Goal: Task Accomplishment & Management: Complete application form

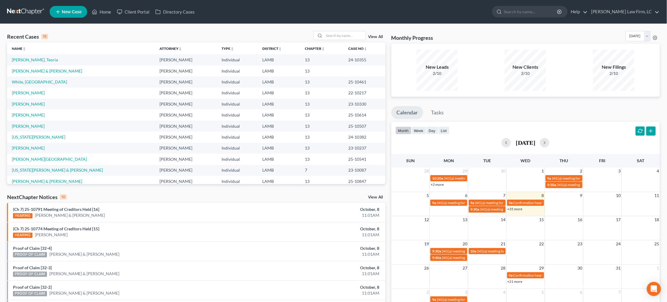
click at [66, 14] on link "New Case" at bounding box center [69, 12] width 38 height 12
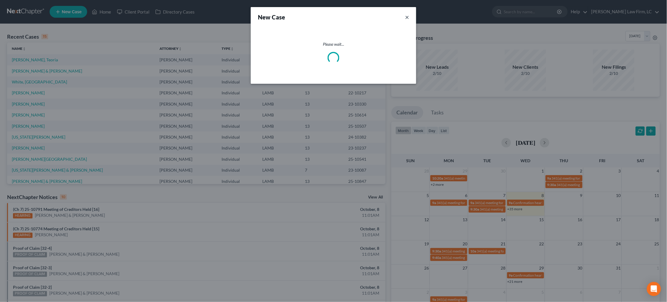
click at [408, 17] on button "×" at bounding box center [407, 17] width 4 height 8
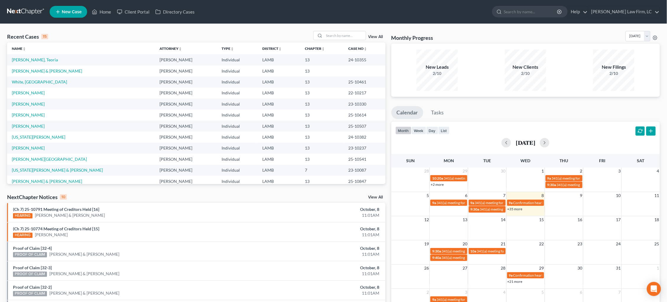
click at [65, 11] on span "New Case" at bounding box center [72, 12] width 20 height 4
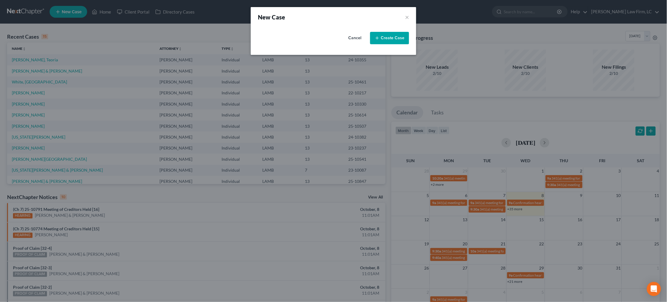
select select "35"
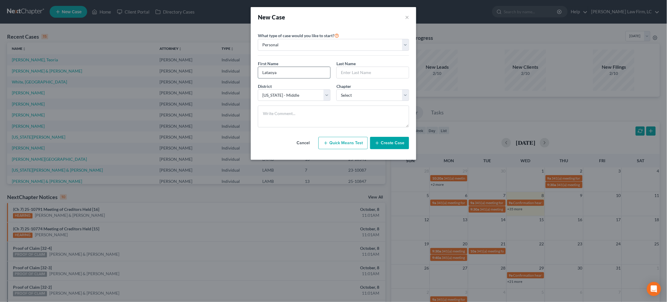
type input "Lataoya"
type input "Jett"
click at [302, 113] on textarea at bounding box center [333, 117] width 151 height 22
type textarea "David opened file"
select select "0"
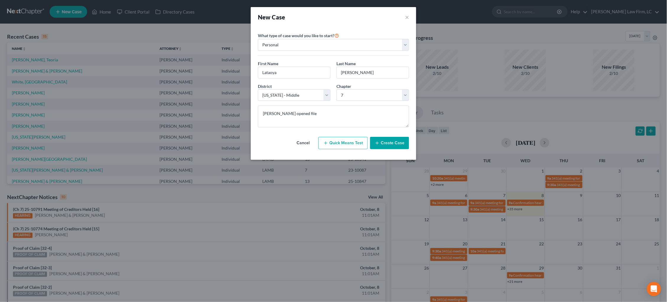
click at [392, 142] on button "Create Case" at bounding box center [389, 143] width 39 height 12
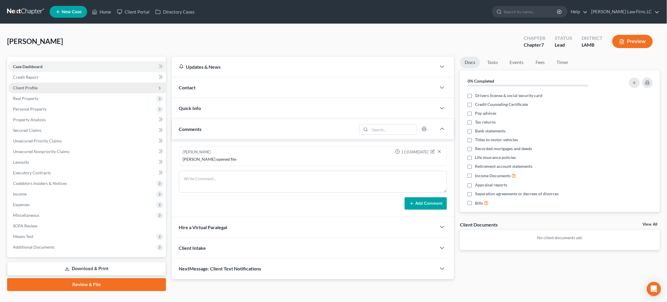
click at [72, 91] on span "Client Profile" at bounding box center [87, 88] width 158 height 11
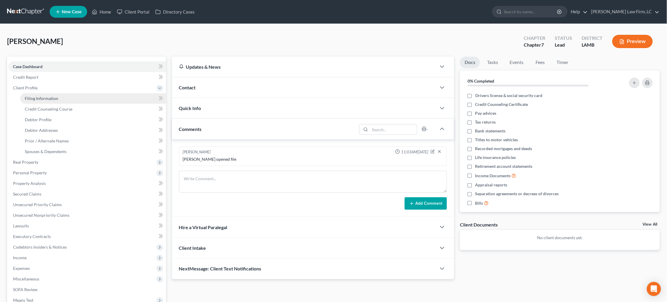
drag, startPoint x: 74, startPoint y: 94, endPoint x: 83, endPoint y: 97, distance: 9.7
click at [74, 94] on link "Filing Information" at bounding box center [93, 98] width 146 height 11
select select "1"
select select "0"
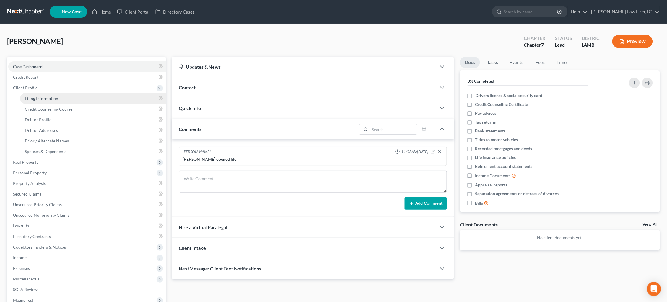
select select "35"
select select "19"
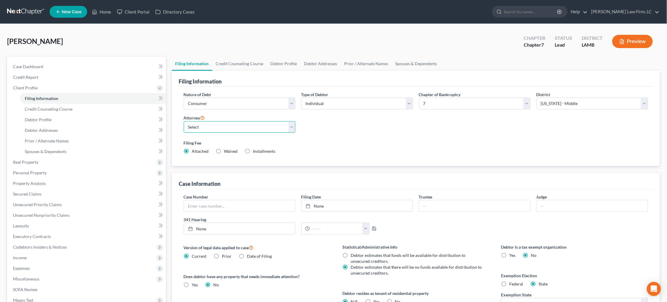
select select "0"
click at [234, 62] on link "Credit Counseling Course" at bounding box center [239, 64] width 55 height 14
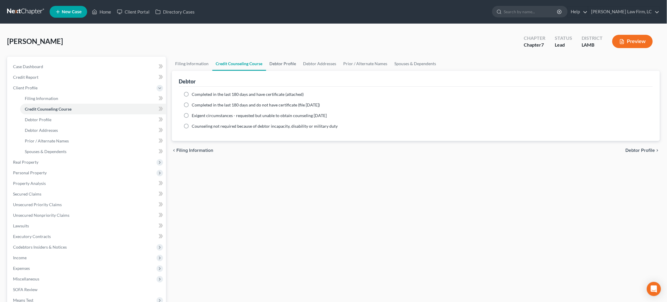
drag, startPoint x: 285, startPoint y: 64, endPoint x: 281, endPoint y: 66, distance: 4.8
click at [285, 64] on link "Debtor Profile" at bounding box center [283, 64] width 34 height 14
select select "0"
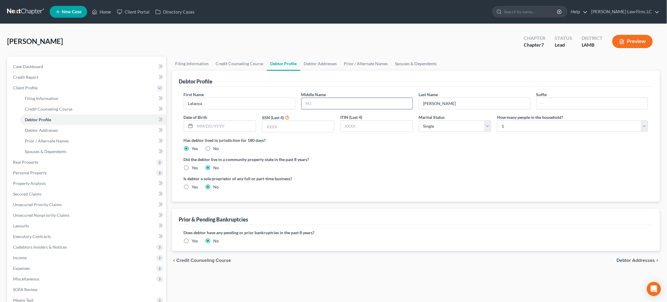
drag, startPoint x: 398, startPoint y: 103, endPoint x: 395, endPoint y: 103, distance: 3.9
type input "M."
type input "05/26/1981"
click at [304, 129] on input "text" at bounding box center [298, 126] width 72 height 11
type input "4641"
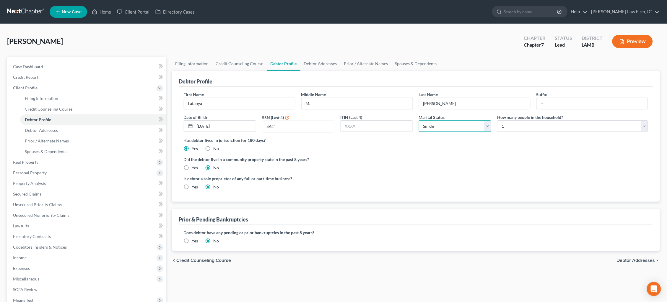
select select "1"
select select "4"
click at [195, 168] on label "Yes" at bounding box center [195, 168] width 6 height 6
click at [195, 168] on input "Yes" at bounding box center [196, 167] width 4 height 4
radio input "true"
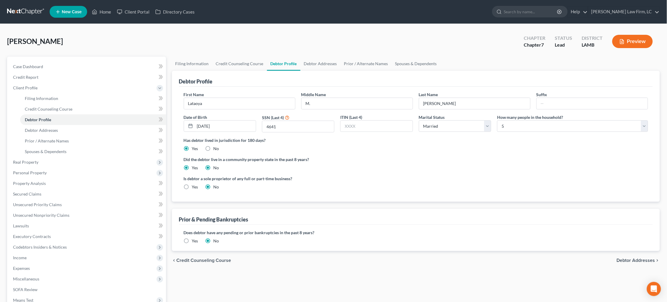
radio input "false"
click at [320, 62] on link "Debtor Addresses" at bounding box center [320, 64] width 40 height 14
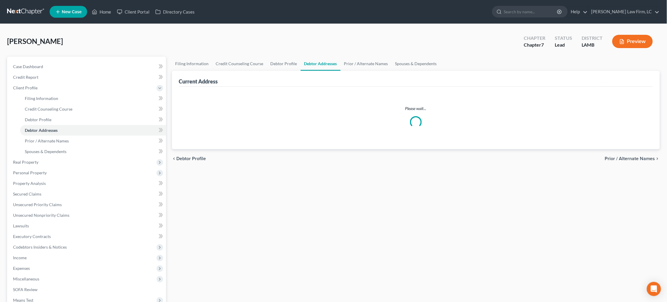
select select "0"
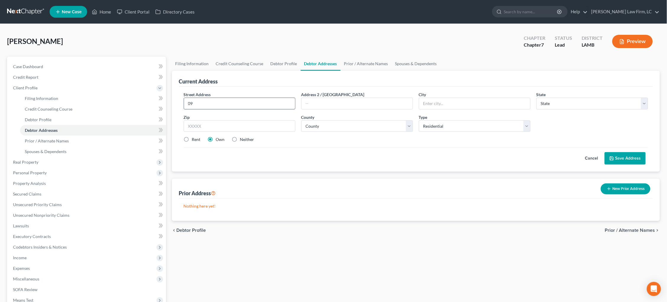
type input "0"
type input "2922 Meadow Grove Ave."
type input "Zachary"
select select "19"
type input "70791-5478"
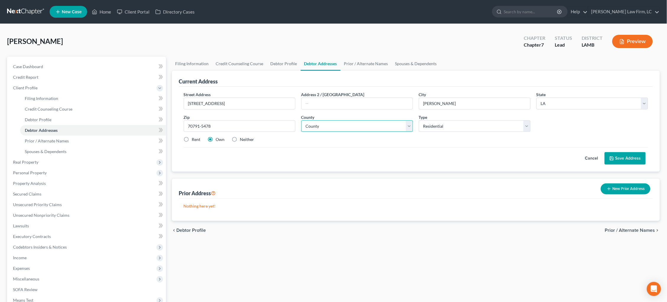
select select "16"
click at [620, 158] on button "Save Address" at bounding box center [624, 158] width 41 height 12
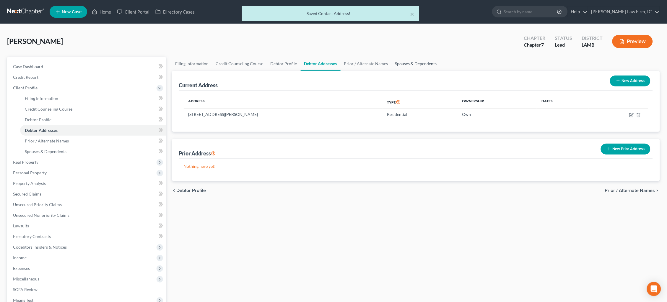
click at [418, 62] on link "Spouses & Dependents" at bounding box center [416, 64] width 49 height 14
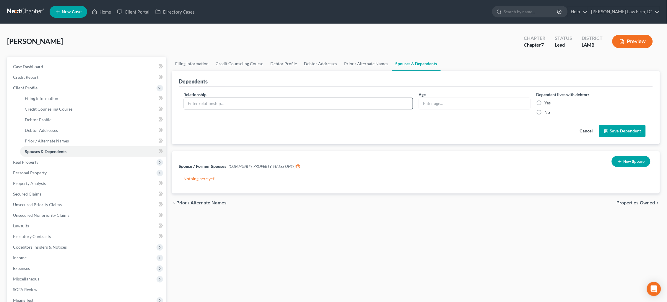
click at [358, 101] on input "text" at bounding box center [298, 103] width 229 height 11
type input "Child"
type input "4"
drag, startPoint x: 540, startPoint y: 101, endPoint x: 551, endPoint y: 109, distance: 13.3
click at [545, 101] on label "Yes" at bounding box center [548, 103] width 6 height 6
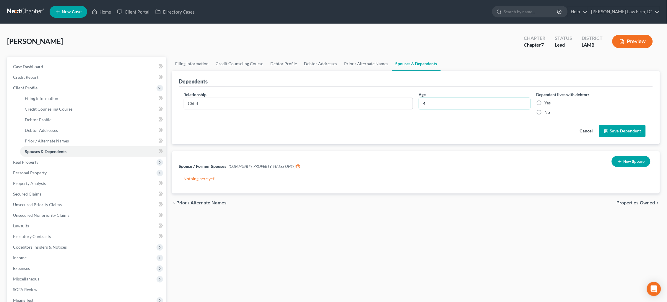
click at [547, 101] on input "Yes" at bounding box center [549, 102] width 4 height 4
radio input "true"
click at [625, 134] on button "Save Dependent" at bounding box center [622, 131] width 46 height 12
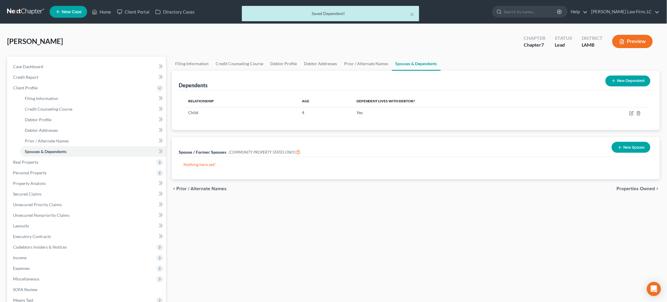
drag, startPoint x: 625, startPoint y: 83, endPoint x: 589, endPoint y: 88, distance: 36.4
click at [625, 83] on button "New Dependent" at bounding box center [627, 81] width 45 height 11
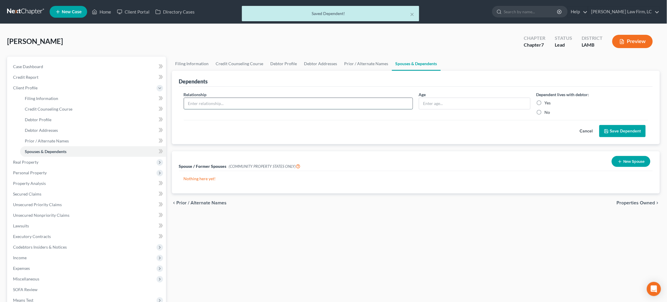
click at [242, 100] on input "text" at bounding box center [298, 103] width 229 height 11
type input "Child"
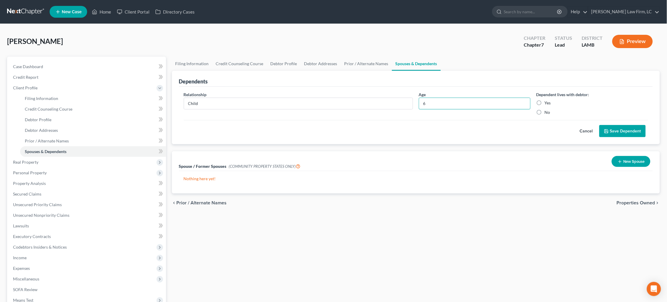
type input "6"
drag, startPoint x: 538, startPoint y: 101, endPoint x: 562, endPoint y: 105, distance: 23.9
click at [545, 101] on label "Yes" at bounding box center [548, 103] width 6 height 6
click at [547, 101] on input "Yes" at bounding box center [549, 102] width 4 height 4
radio input "true"
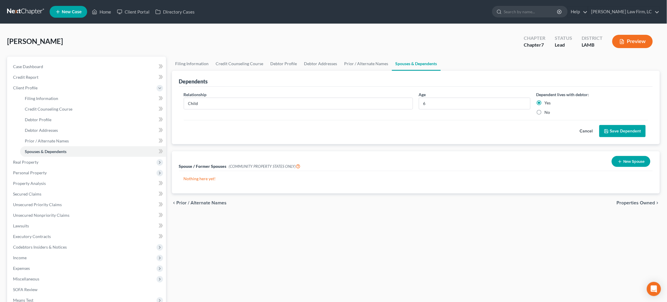
click at [613, 130] on button "Save Dependent" at bounding box center [622, 131] width 46 height 12
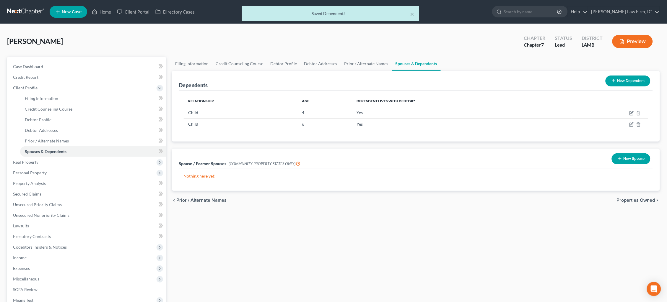
click at [619, 78] on button "New Dependent" at bounding box center [627, 81] width 45 height 11
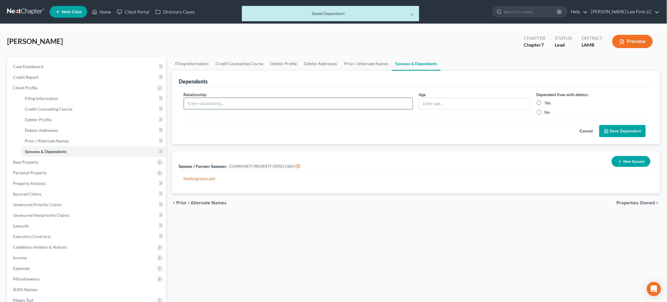
click at [310, 106] on input "text" at bounding box center [298, 103] width 229 height 11
type input "Child"
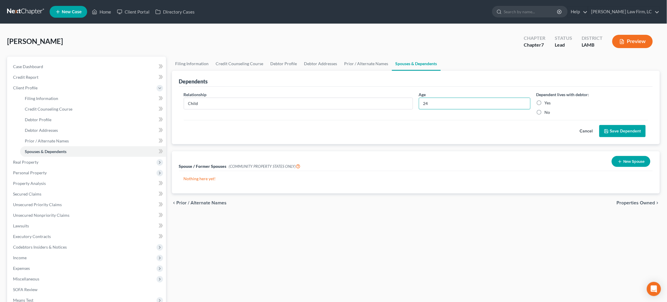
type input "24"
drag, startPoint x: 540, startPoint y: 102, endPoint x: 544, endPoint y: 103, distance: 3.6
click at [545, 102] on label "Yes" at bounding box center [548, 103] width 6 height 6
click at [547, 102] on input "Yes" at bounding box center [549, 102] width 4 height 4
radio input "true"
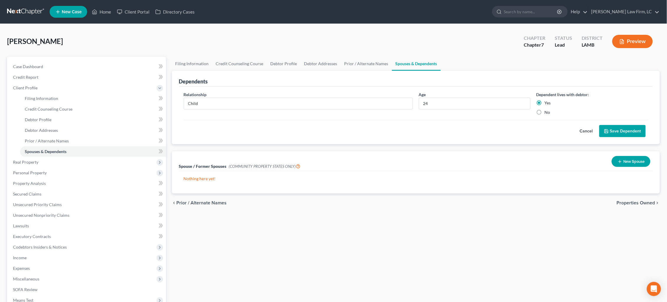
click at [612, 131] on button "Save Dependent" at bounding box center [622, 131] width 46 height 12
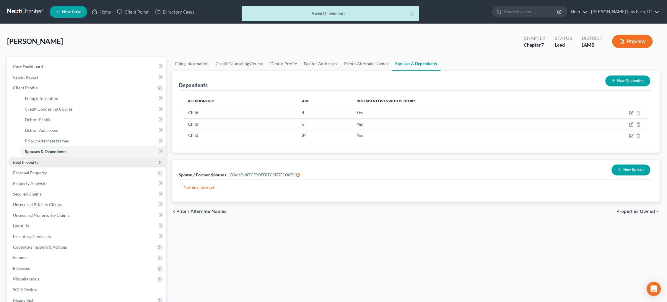
click at [76, 160] on span "Real Property" at bounding box center [87, 162] width 158 height 11
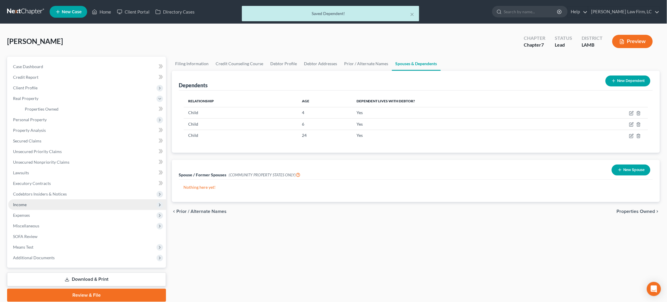
click at [40, 202] on span "Income" at bounding box center [87, 205] width 158 height 11
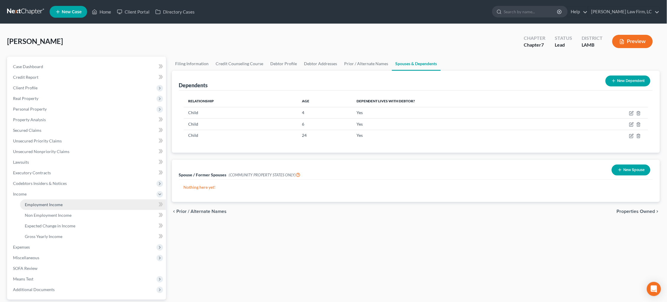
click at [52, 202] on span "Employment Income" at bounding box center [44, 204] width 38 height 5
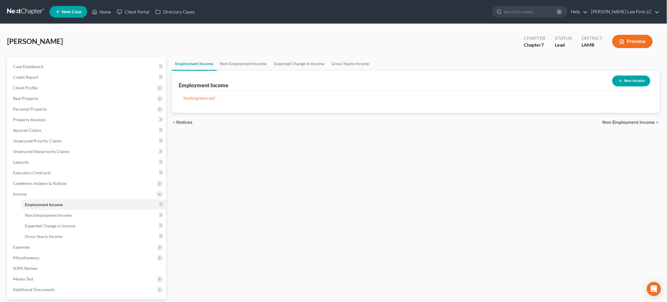
click at [641, 80] on button "New Income" at bounding box center [631, 81] width 38 height 11
select select "0"
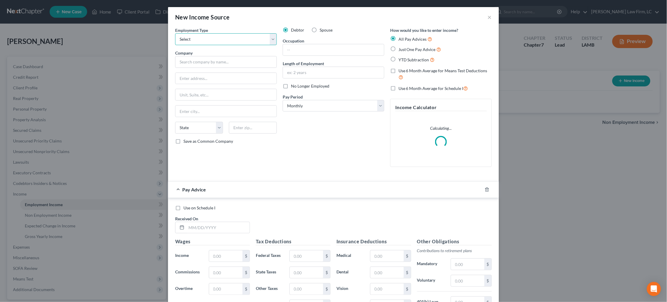
select select "0"
drag, startPoint x: 312, startPoint y: 32, endPoint x: 307, endPoint y: 33, distance: 5.2
click at [320, 32] on label "Spouse" at bounding box center [326, 30] width 13 height 6
click at [322, 31] on input "Spouse" at bounding box center [324, 29] width 4 height 4
radio input "true"
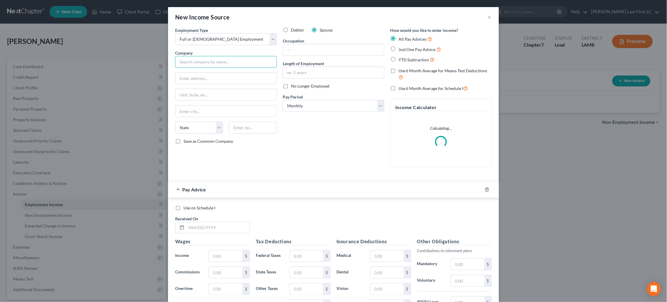
click at [237, 66] on input "text" at bounding box center [226, 62] width 102 height 12
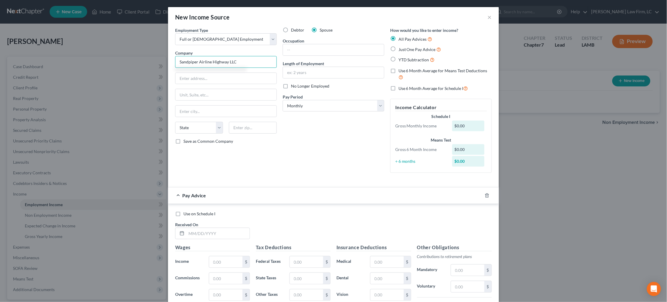
type input "Sandpiper Airline Highway LLC"
type input "7200 Glen Forest Dr."
type input "Ste. 200"
type input "Richmond"
select select "48"
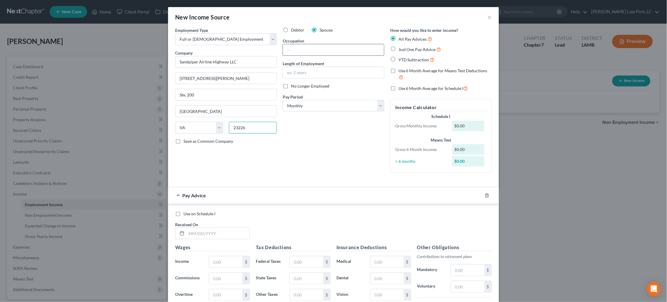
type input "23226"
click at [368, 48] on input "text" at bounding box center [333, 49] width 101 height 11
type input "General Manager"
click at [325, 70] on input "text" at bounding box center [333, 72] width 101 height 11
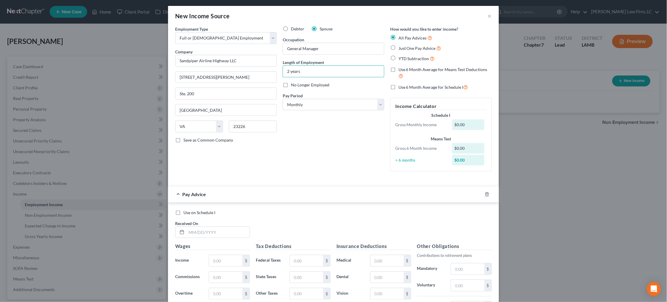
scroll to position [1, 0]
type input "2 years"
click at [411, 57] on span "YTD Subtraction" at bounding box center [413, 58] width 31 height 5
click at [405, 57] on input "YTD Subtraction" at bounding box center [403, 57] width 4 height 4
radio input "true"
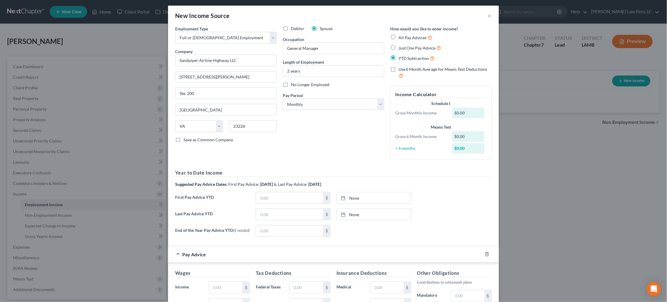
click at [414, 67] on span "Use 6 Month Average for Means Test Deductions" at bounding box center [442, 69] width 89 height 5
click at [405, 66] on input "Use 6 Month Average for Means Test Deductions" at bounding box center [403, 68] width 4 height 4
checkbox input "true"
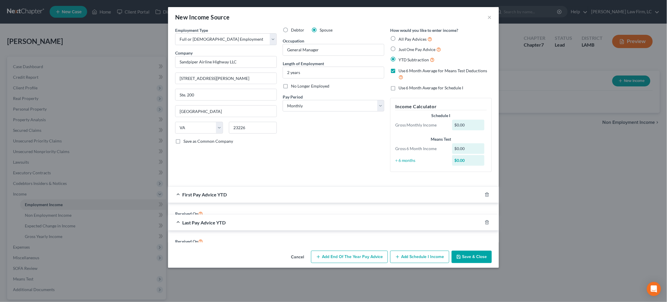
scroll to position [0, 0]
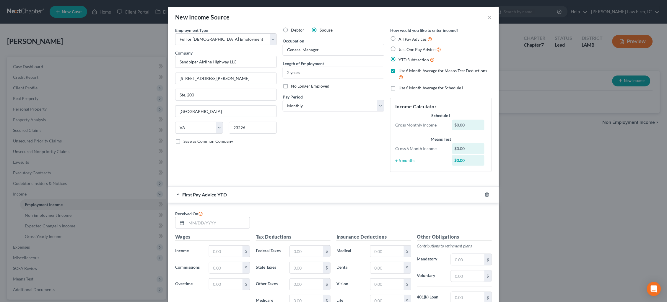
click at [419, 82] on div "How would you like to enter income? All Pay Advices Just One Pay Advice YTD Sub…" at bounding box center [440, 102] width 107 height 150
click at [419, 86] on span "Use 6 Month Average for Schedule I" at bounding box center [430, 87] width 65 height 5
click at [405, 86] on input "Use 6 Month Average for Schedule I" at bounding box center [403, 87] width 4 height 4
checkbox input "true"
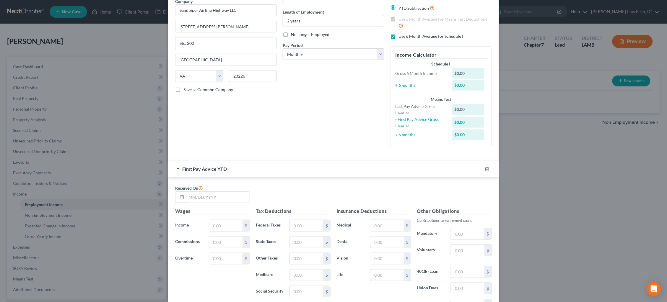
scroll to position [55, 0]
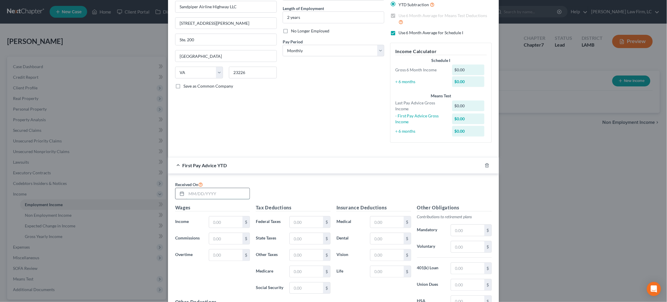
click at [240, 188] on input "text" at bounding box center [217, 193] width 63 height 11
type input "03/21/2025"
type input "16,609.92"
type input "227.82"
type input "333.82"
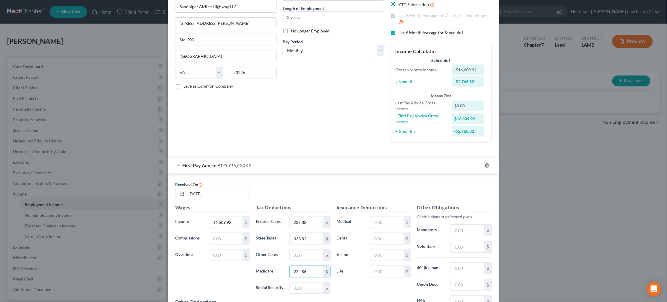
type input "224.86"
type input "961.48"
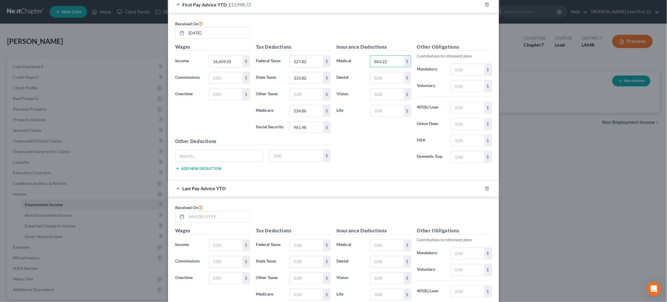
type input "863.22"
type input "181.56"
type input "57.42"
click at [233, 213] on input "text" at bounding box center [217, 217] width 63 height 11
type input "08/22/2025"
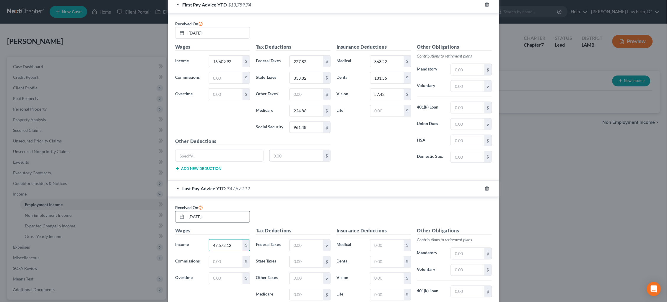
type input "47,572.12"
type input "706.81"
type input "901.25"
type input "644.51"
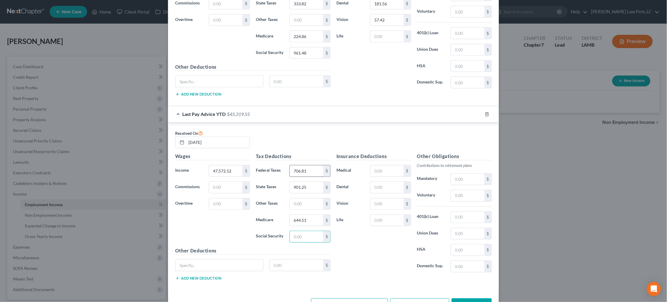
scroll to position [294, 0]
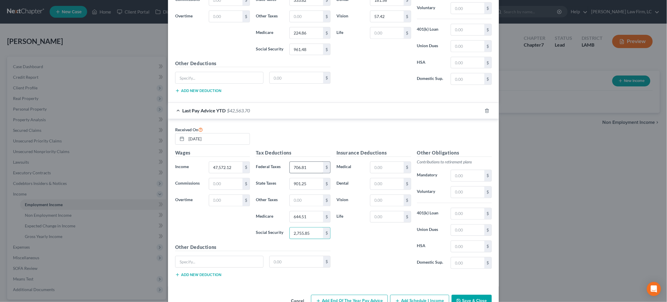
type input "2,755.85"
type input "2,445.79"
type input "514.42"
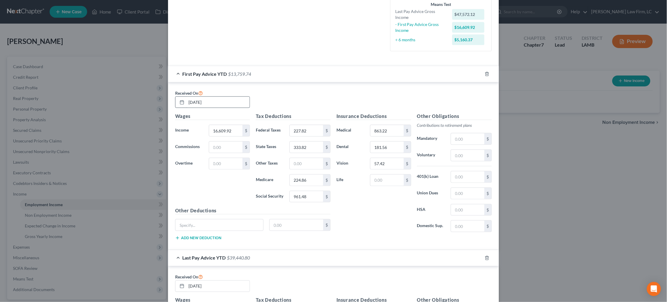
type input "162.69"
drag, startPoint x: 221, startPoint y: 99, endPoint x: 139, endPoint y: 95, distance: 82.2
click at [148, 96] on div "New Income Source × Employment Type * Select Full or Part Time Employment Self …" at bounding box center [333, 151] width 667 height 302
type input "02/21/2025"
type input "10,998.18"
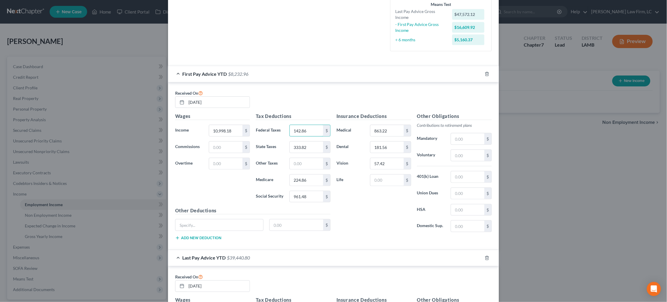
type input "142.86"
type input "231.20"
type input "148.82"
type input "636.33"
type input "575.48"
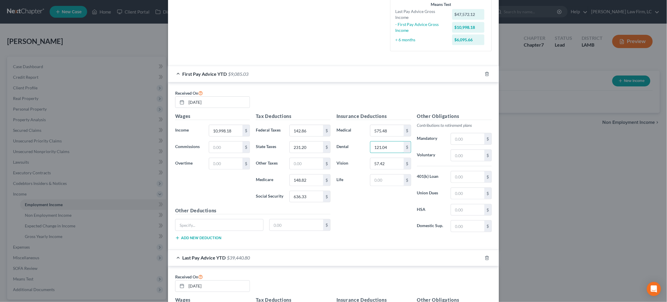
type input "121.04"
type input "38.28"
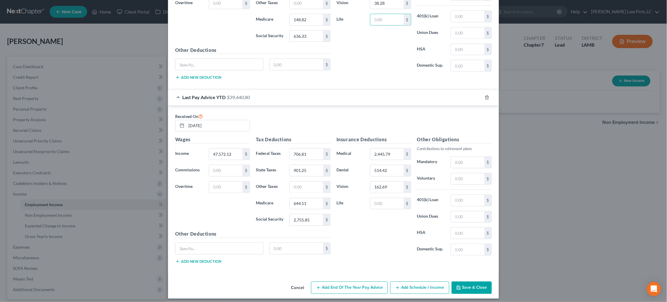
scroll to position [307, 0]
click at [478, 286] on button "Save & Close" at bounding box center [472, 288] width 40 height 12
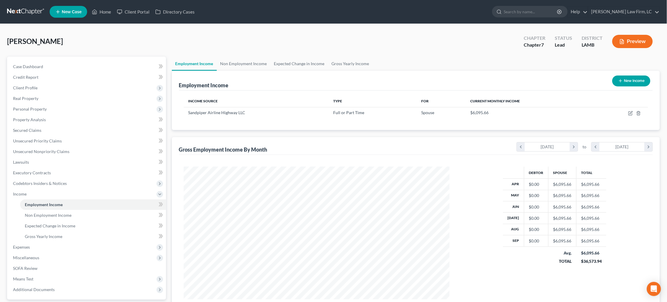
scroll to position [133, 278]
click at [247, 64] on link "Non Employment Income" at bounding box center [244, 64] width 54 height 14
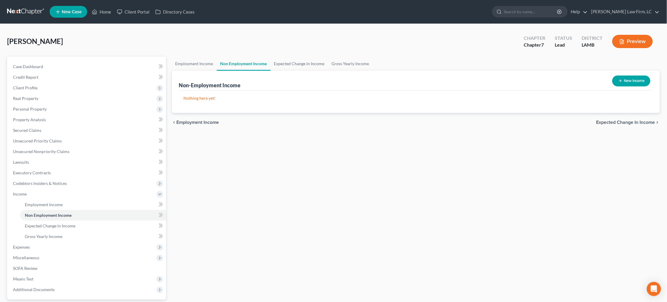
click at [625, 82] on button "New Income" at bounding box center [631, 81] width 38 height 11
select select "0"
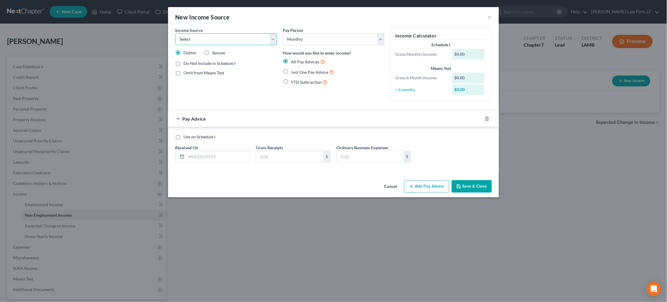
select select "10"
click at [303, 82] on span "YTD Subtraction" at bounding box center [306, 82] width 31 height 5
click at [297, 82] on input "YTD Subtraction" at bounding box center [295, 81] width 4 height 4
radio input "true"
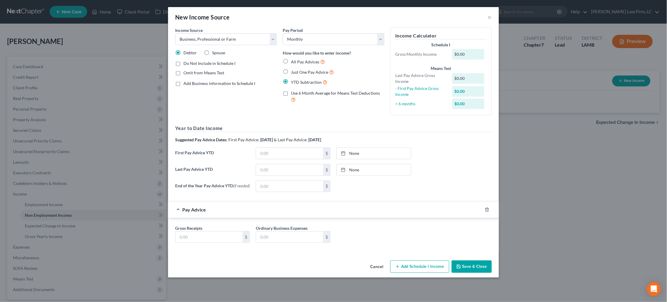
click at [308, 70] on span "Just One Pay Advice" at bounding box center [309, 72] width 37 height 5
click at [297, 70] on input "Just One Pay Advice" at bounding box center [295, 71] width 4 height 4
radio input "true"
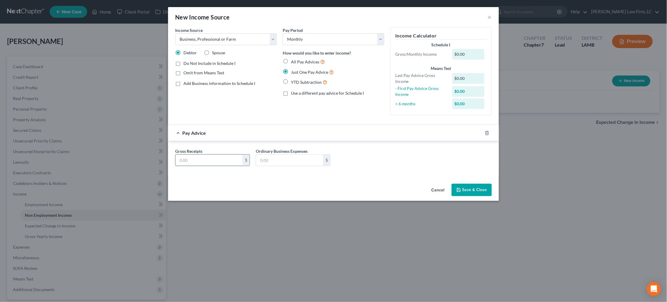
click at [221, 159] on input "text" at bounding box center [208, 160] width 67 height 11
type input "2,633.33"
type input "1,266.66"
click at [470, 185] on button "Save & Close" at bounding box center [472, 190] width 40 height 12
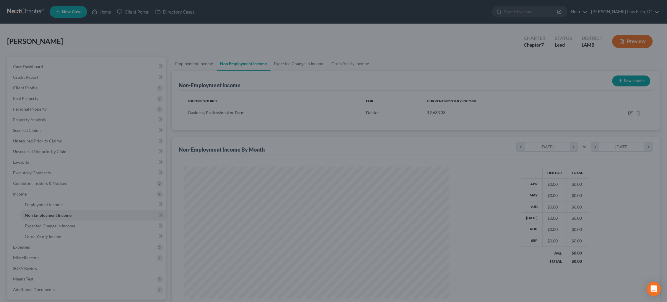
scroll to position [133, 278]
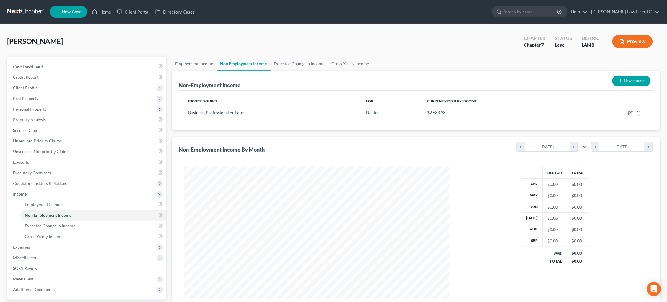
click at [629, 83] on button "New Income" at bounding box center [631, 81] width 38 height 11
select select "0"
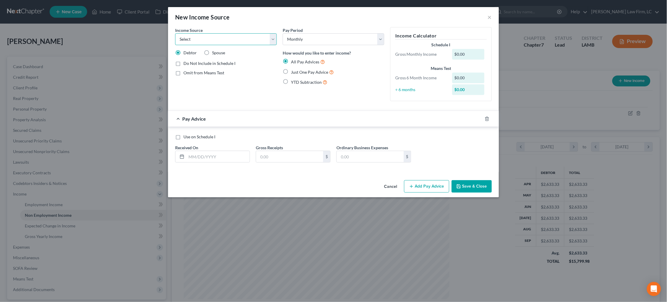
select select "10"
click at [212, 154] on input "text" at bounding box center [217, 156] width 63 height 11
click at [304, 74] on label "Just One Pay Advice" at bounding box center [312, 72] width 43 height 7
click at [297, 73] on input "Just One Pay Advice" at bounding box center [295, 71] width 4 height 4
radio input "true"
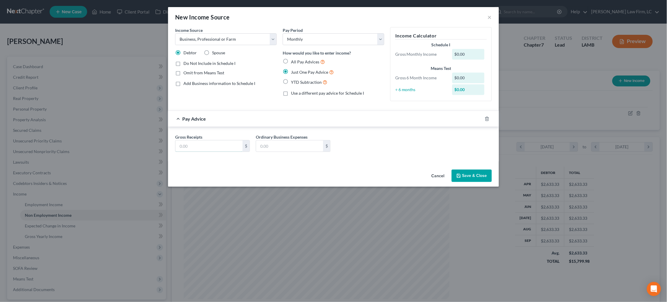
drag, startPoint x: 214, startPoint y: 144, endPoint x: 250, endPoint y: 153, distance: 37.3
click at [215, 144] on input "text" at bounding box center [208, 146] width 67 height 11
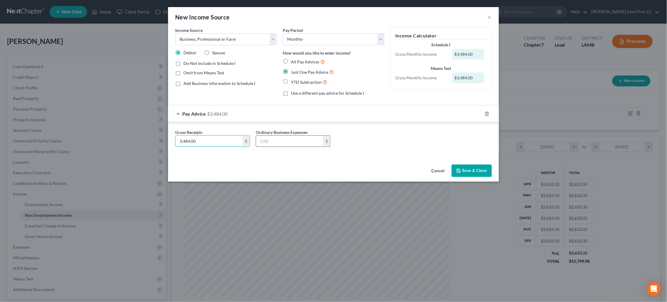
type input "3,484.00"
click at [276, 138] on input "text" at bounding box center [289, 141] width 67 height 11
type input "2,366.67"
click at [480, 168] on button "Save & Close" at bounding box center [472, 171] width 40 height 12
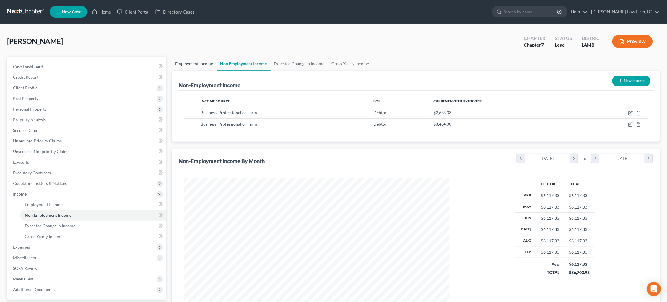
click at [198, 60] on link "Employment Income" at bounding box center [194, 64] width 45 height 14
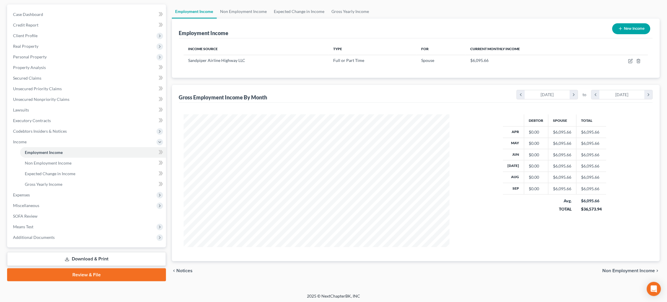
scroll to position [52, 0]
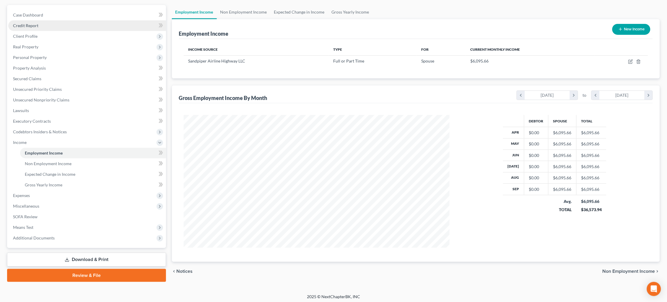
click at [32, 25] on span "Credit Report" at bounding box center [25, 25] width 25 height 5
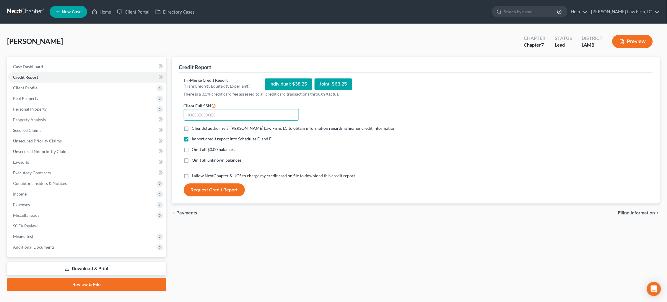
click at [281, 115] on input "text" at bounding box center [241, 115] width 115 height 12
type input "437-87-4641"
click at [276, 126] on span "Client(s) authorize(s) Dickson Law Firm, LC to obtain information regarding his…" at bounding box center [294, 128] width 205 height 5
click at [198, 126] on input "Client(s) authorize(s) Dickson Law Firm, LC to obtain information regarding his…" at bounding box center [196, 128] width 4 height 4
checkbox input "true"
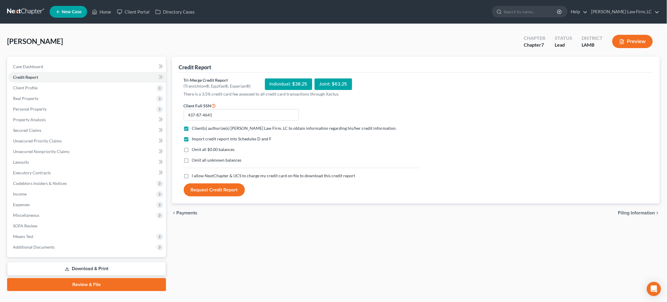
click at [280, 173] on span "I allow NextChapter & UCS to charge my credit card on file to download this cre…" at bounding box center [273, 175] width 163 height 5
click at [198, 173] on input "I allow NextChapter & UCS to charge my credit card on file to download this cre…" at bounding box center [196, 175] width 4 height 4
checkbox input "true"
click at [219, 191] on button "Request Credit Report" at bounding box center [214, 190] width 61 height 13
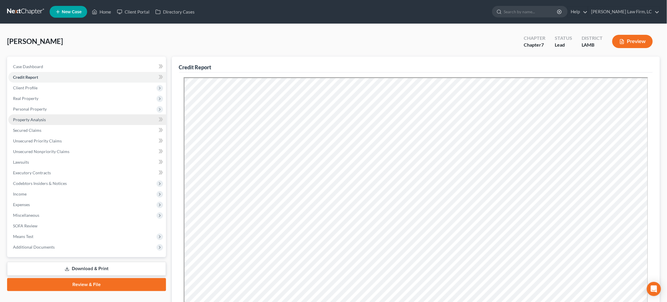
scroll to position [1, 0]
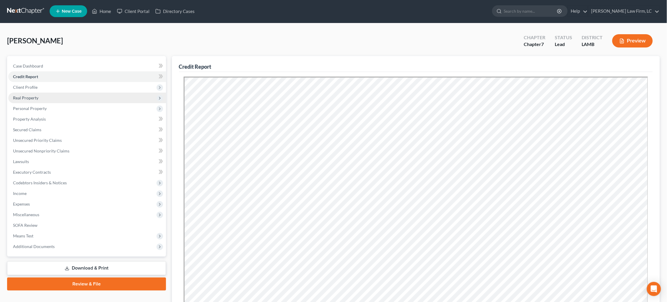
click at [66, 101] on span "Real Property" at bounding box center [87, 98] width 158 height 11
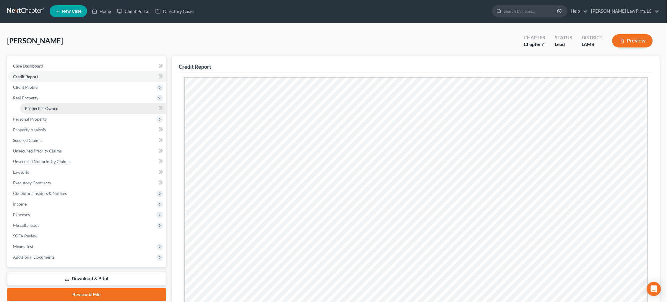
click at [84, 105] on link "Properties Owned" at bounding box center [93, 108] width 146 height 11
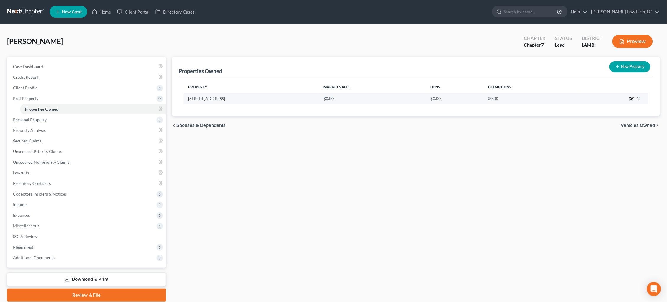
click at [632, 99] on icon "button" at bounding box center [631, 99] width 5 height 5
select select "19"
select select "16"
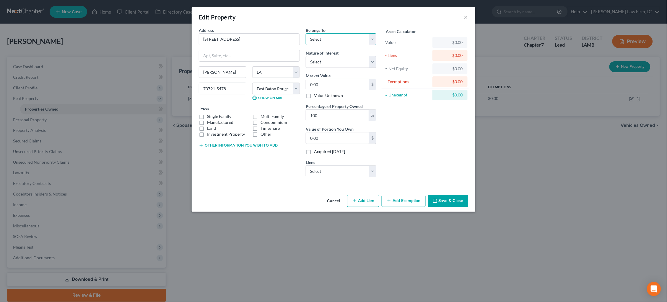
select select "3"
select select "0"
click at [219, 115] on label "Single Family" at bounding box center [219, 117] width 24 height 6
click at [213, 115] on input "Single Family" at bounding box center [211, 116] width 4 height 4
checkbox input "true"
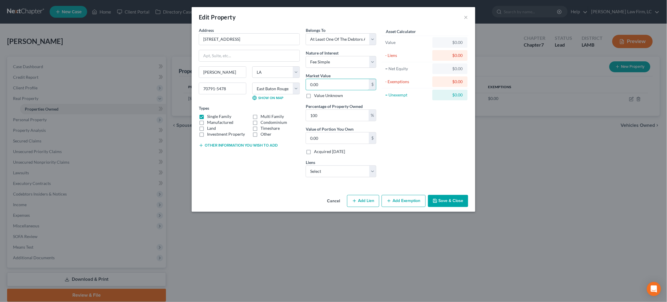
drag, startPoint x: 333, startPoint y: 84, endPoint x: 265, endPoint y: 80, distance: 68.4
click at [266, 80] on div "Address * 2922 Meadow Grove Ave. Zachary State AL AK AR AZ CA CO CT DE DC FL GA…" at bounding box center [287, 104] width 183 height 155
type input "3"
type input "3.00"
type input "34"
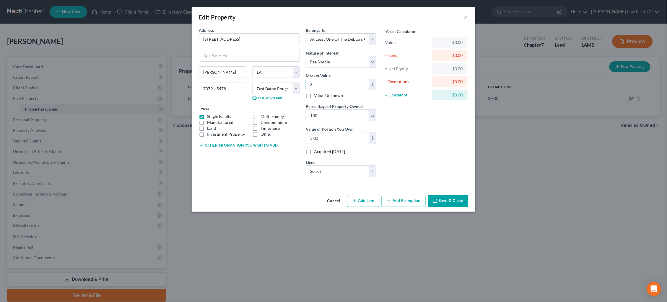
type input "34.00"
type input "340"
type input "340.00"
type input "3400"
type input "3,400.00"
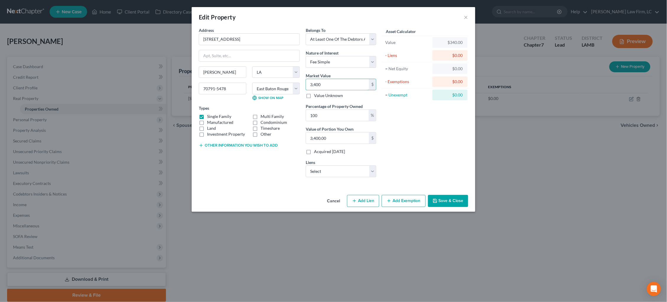
type input "3,4000"
type input "34,000.00"
type input "34,0000"
type input "340,000.00"
type input "340,000"
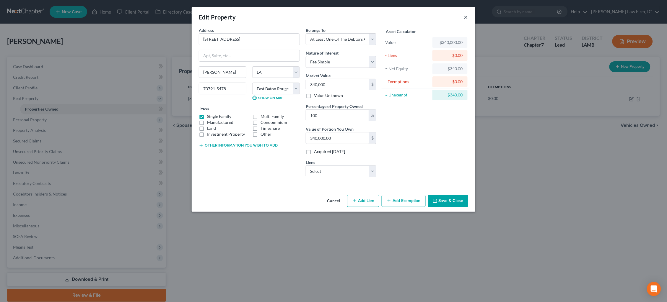
click at [466, 18] on button "×" at bounding box center [466, 17] width 4 height 7
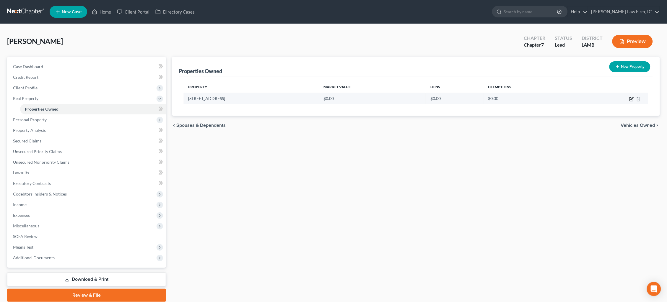
click at [631, 100] on icon "button" at bounding box center [631, 99] width 5 height 5
select select "19"
select select "16"
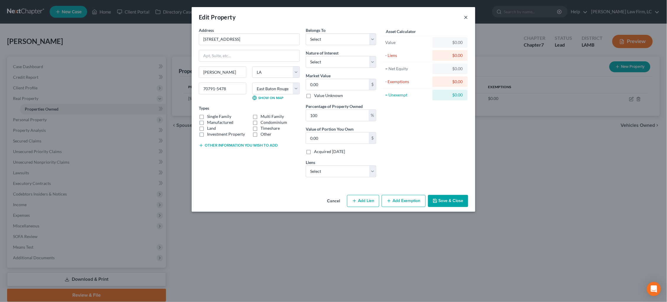
click at [465, 17] on button "×" at bounding box center [466, 17] width 4 height 7
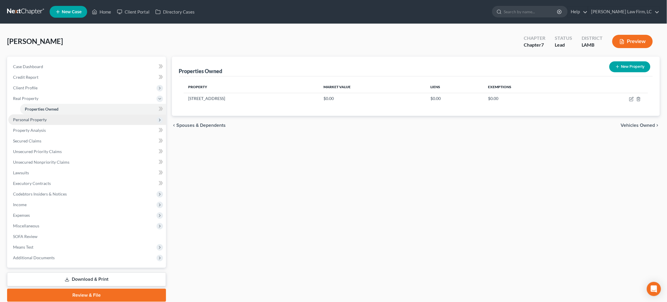
click at [52, 118] on span "Personal Property" at bounding box center [87, 120] width 158 height 11
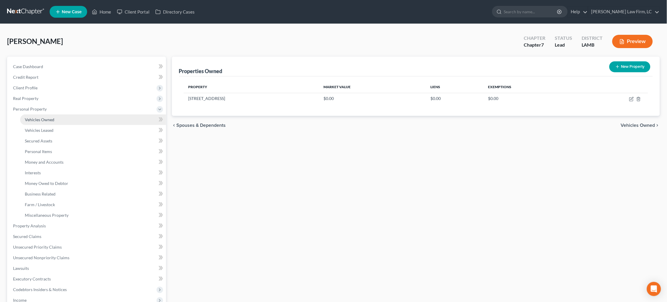
click at [60, 121] on link "Vehicles Owned" at bounding box center [93, 120] width 146 height 11
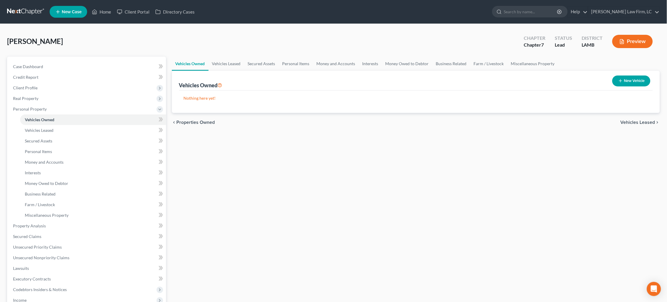
click at [629, 82] on button "New Vehicle" at bounding box center [631, 81] width 38 height 11
select select "0"
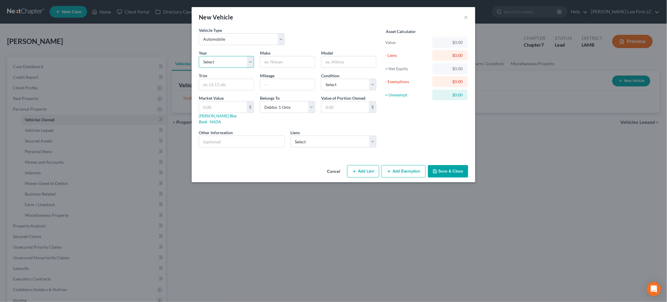
select select "10"
click at [278, 62] on input "text" at bounding box center [287, 61] width 55 height 11
type input "Mercedes"
type input "G35"
click at [221, 119] on link "NADA" at bounding box center [215, 121] width 11 height 5
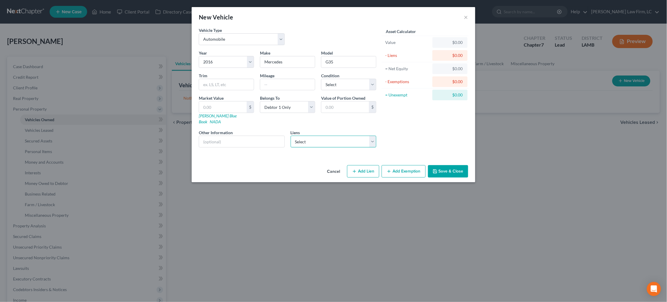
select select "3"
select select
select select "28"
select select "0"
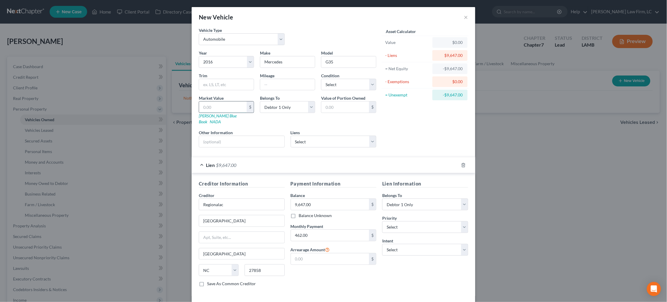
click at [219, 102] on input "text" at bounding box center [223, 107] width 48 height 11
type input "1"
type input "1.00"
type input "10"
type input "10.00"
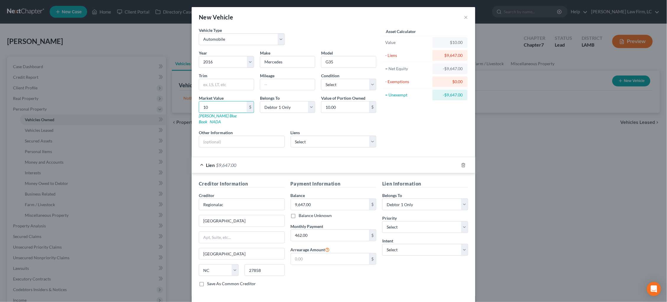
type input "102"
type input "102.00"
type input "1025"
type input "1,025.00"
type input "1,0250"
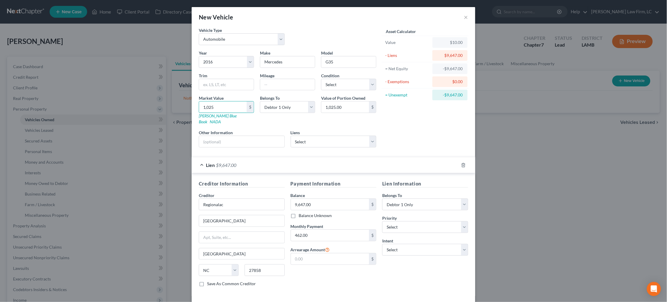
type input "10,250.00"
select select "0"
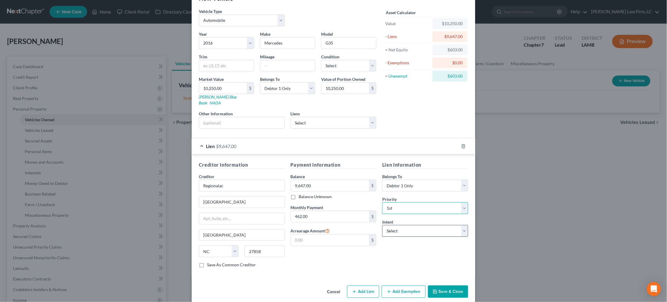
scroll to position [19, 0]
select select "2"
click at [454, 286] on button "Save & Close" at bounding box center [448, 292] width 40 height 12
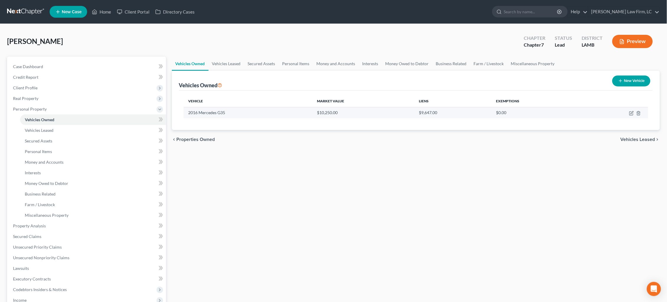
drag, startPoint x: 631, startPoint y: 113, endPoint x: 628, endPoint y: 113, distance: 3.0
click at [631, 113] on icon "button" at bounding box center [631, 113] width 5 height 5
select select "0"
select select "10"
select select "0"
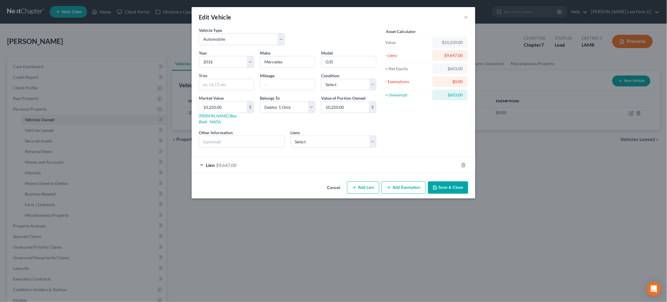
click at [356, 157] on div "Lien $9,647.00" at bounding box center [325, 165] width 267 height 16
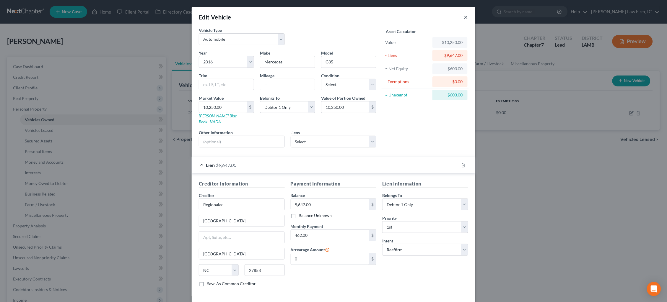
click at [466, 15] on button "×" at bounding box center [466, 17] width 4 height 7
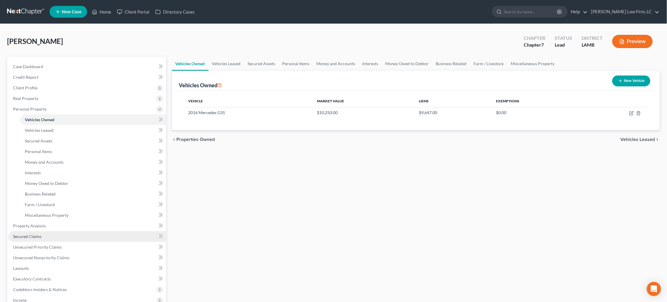
click at [35, 234] on span "Secured Claims" at bounding box center [27, 236] width 28 height 5
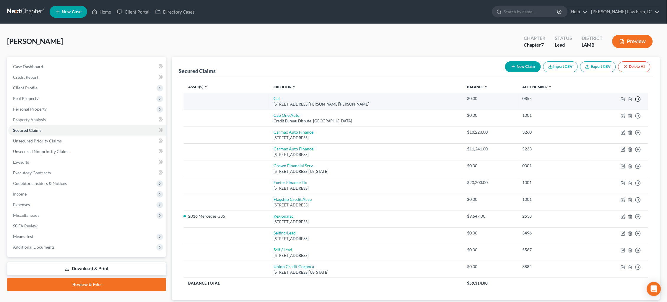
click at [638, 97] on icon "button" at bounding box center [638, 99] width 6 height 6
click at [619, 114] on link "Move to F" at bounding box center [610, 113] width 49 height 10
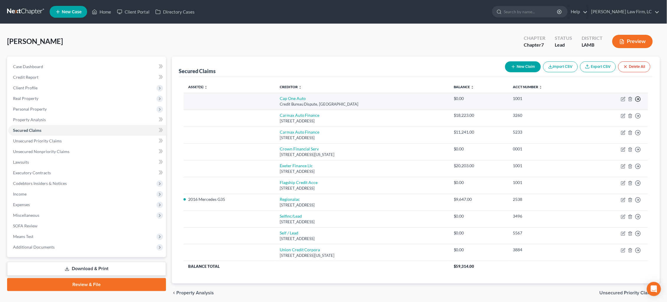
click at [638, 97] on icon "button" at bounding box center [638, 99] width 6 height 6
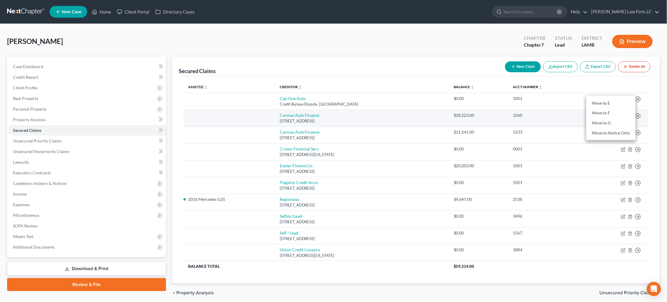
click at [618, 114] on link "Move to F" at bounding box center [610, 113] width 49 height 10
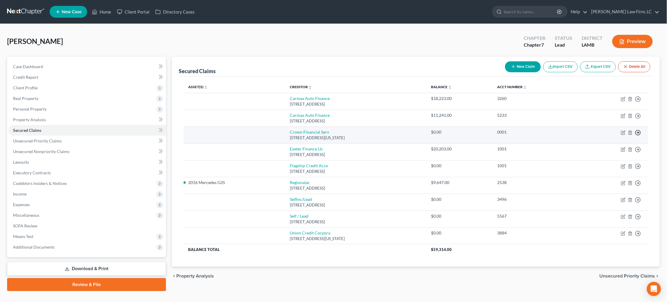
click at [637, 131] on icon "button" at bounding box center [638, 133] width 6 height 6
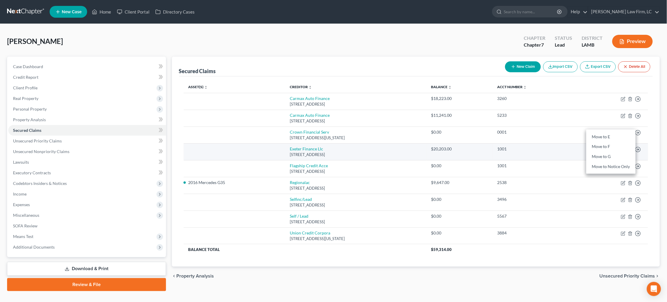
click at [625, 144] on link "Move to F" at bounding box center [610, 147] width 49 height 10
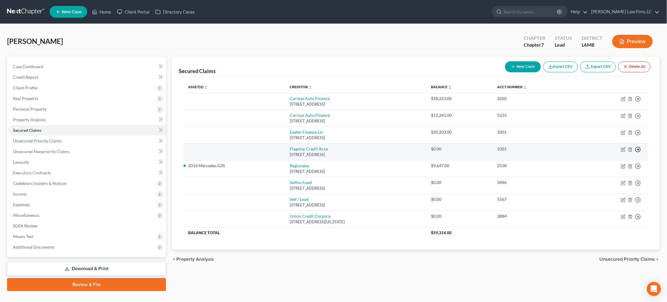
click at [637, 147] on icon "button" at bounding box center [638, 150] width 6 height 6
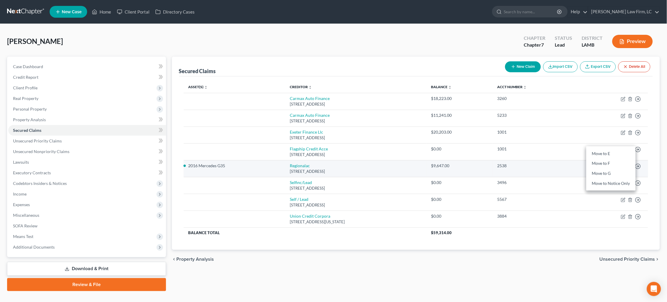
click at [627, 160] on link "Move to F" at bounding box center [610, 164] width 49 height 10
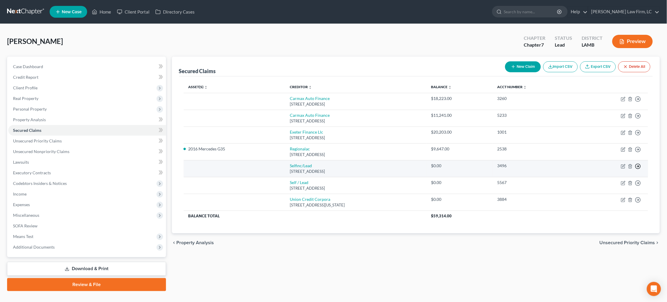
click at [639, 164] on icon "button" at bounding box center [638, 167] width 6 height 6
click at [628, 176] on link "Move to F" at bounding box center [610, 181] width 49 height 10
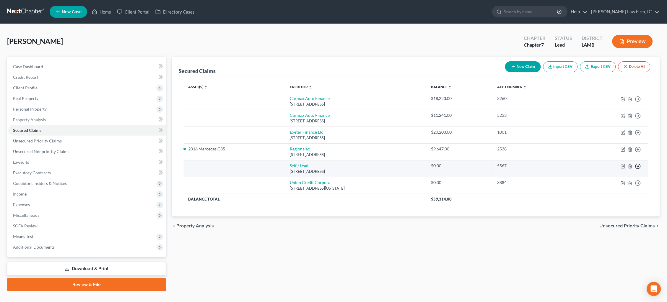
click at [637, 164] on icon "button" at bounding box center [638, 167] width 6 height 6
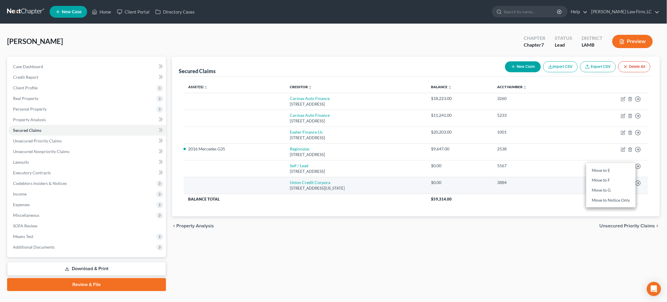
click at [628, 176] on link "Move to F" at bounding box center [610, 181] width 49 height 10
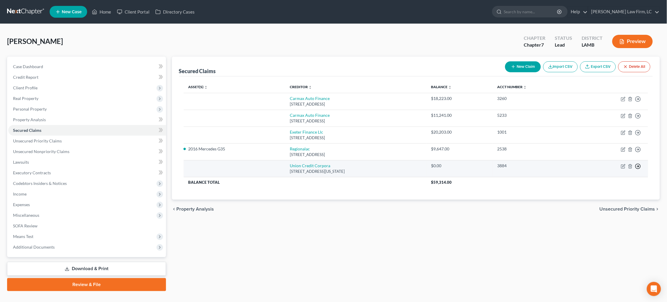
click at [637, 164] on icon "button" at bounding box center [638, 167] width 6 height 6
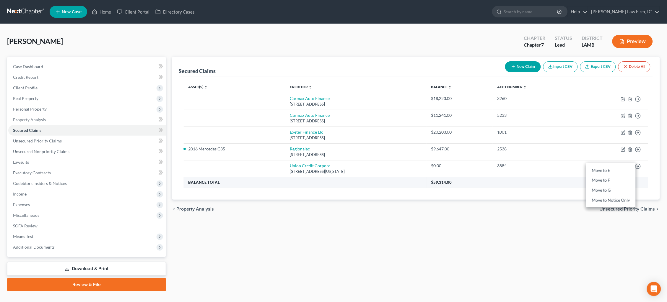
click at [617, 180] on link "Move to F" at bounding box center [610, 181] width 49 height 10
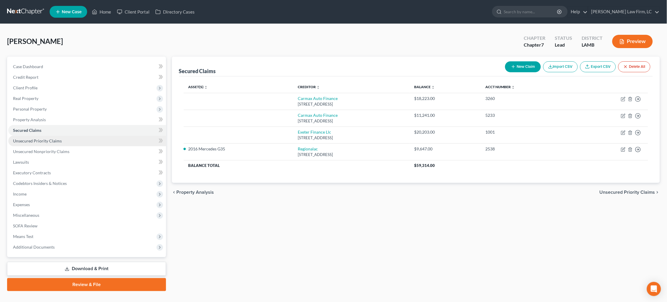
click at [52, 138] on span "Unsecured Priority Claims" at bounding box center [37, 140] width 49 height 5
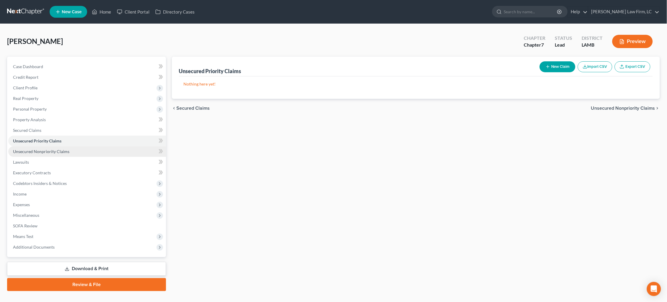
click at [52, 150] on span "Unsecured Nonpriority Claims" at bounding box center [41, 151] width 56 height 5
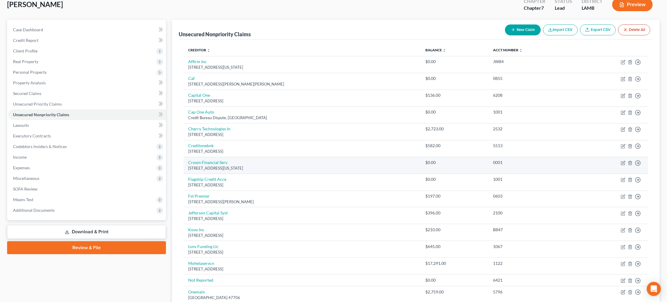
scroll to position [39, 0]
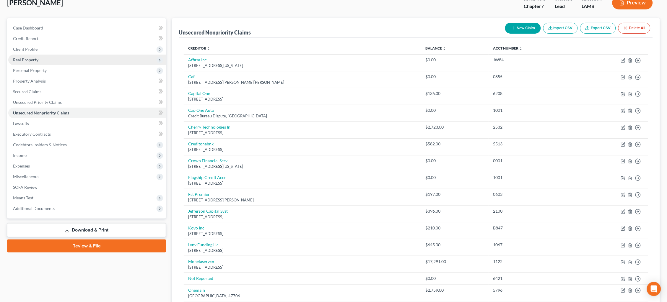
click at [76, 92] on link "Secured Claims" at bounding box center [87, 92] width 158 height 11
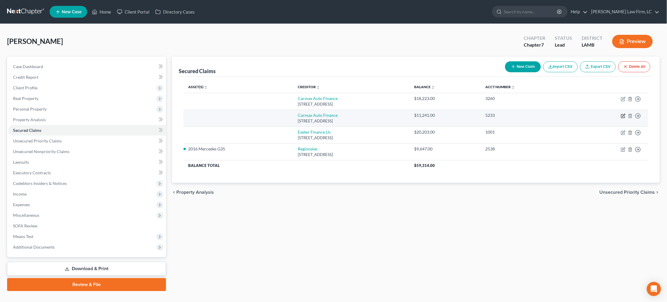
click at [622, 116] on icon "button" at bounding box center [623, 116] width 5 height 5
select select "48"
select select "0"
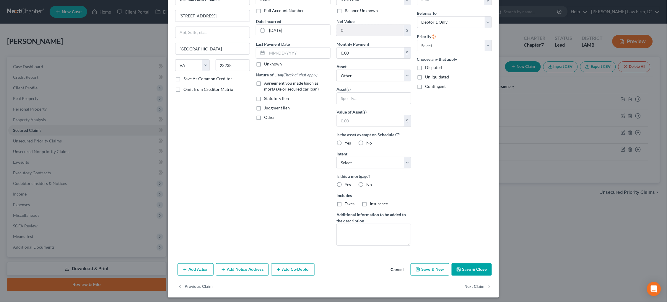
scroll to position [39, 0]
click at [249, 268] on button "Add Notice Address" at bounding box center [242, 271] width 53 height 12
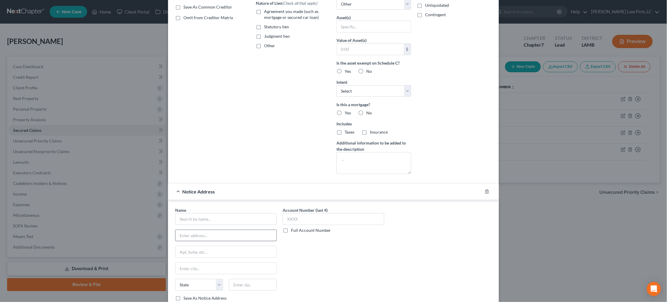
scroll to position [118, 0]
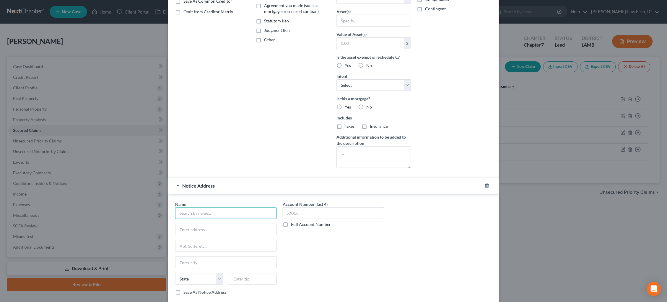
click at [241, 209] on input "text" at bounding box center [226, 214] width 102 height 12
click at [236, 241] on div "One Galleria Blvd. Ste. 1810, Metairie, LA 70001" at bounding box center [211, 243] width 62 height 5
type input "Edward F. Bukaty III"
type input "One Galleria Blvd."
type input "Ste. 1810"
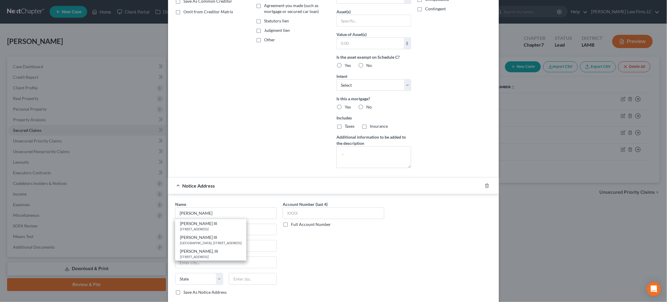
type input "Metairie"
select select "19"
type input "70001"
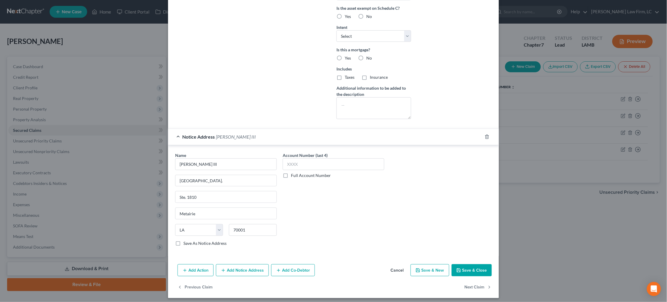
scroll to position [166, 0]
click at [483, 271] on button "Save & Close" at bounding box center [472, 271] width 40 height 12
select select
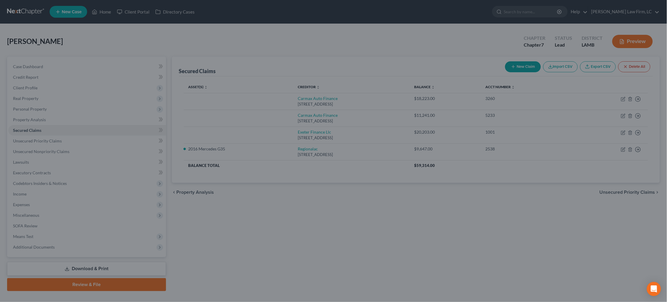
scroll to position [103, 0]
type input "0"
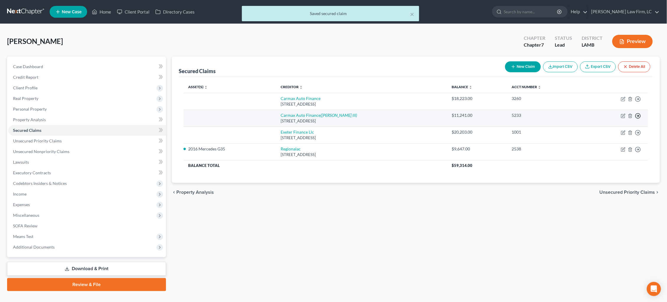
click at [637, 116] on icon "button" at bounding box center [638, 116] width 6 height 6
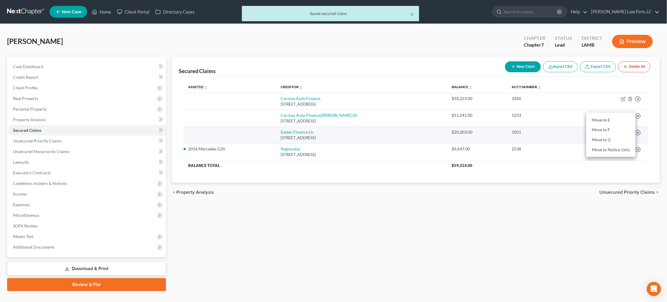
click at [621, 127] on link "Move to F" at bounding box center [610, 130] width 49 height 10
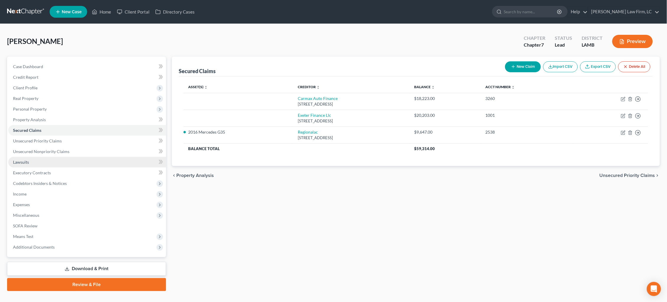
click at [27, 160] on span "Lawsuits" at bounding box center [21, 162] width 16 height 5
click at [26, 160] on span "Lawsuits" at bounding box center [21, 162] width 16 height 5
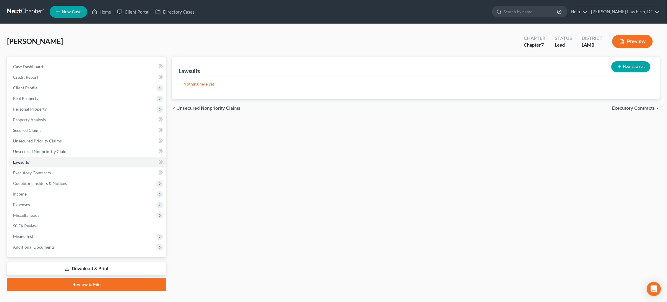
click at [632, 67] on button "New Lawsuit" at bounding box center [630, 66] width 39 height 11
select select "0"
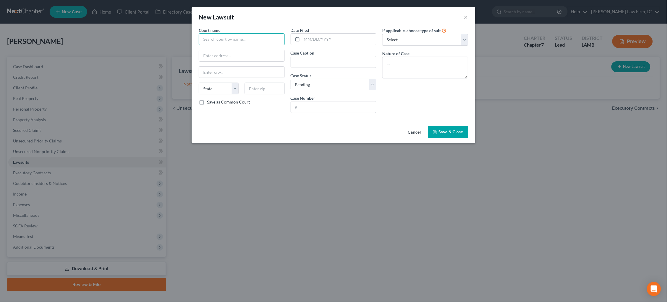
click at [249, 40] on input "text" at bounding box center [242, 39] width 86 height 12
click at [250, 48] on div "19th Judicial District Court" at bounding box center [233, 50] width 61 height 6
type input "19th Judicial District Court"
type input "300 North Blvd"
type input "Baton Rouge"
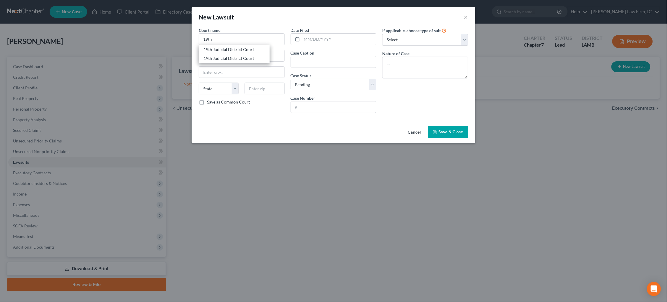
select select "19"
type input "70802"
click at [303, 40] on input "text" at bounding box center [339, 39] width 74 height 11
type input "02/14/2025"
click at [316, 58] on input "text" at bounding box center [333, 61] width 85 height 11
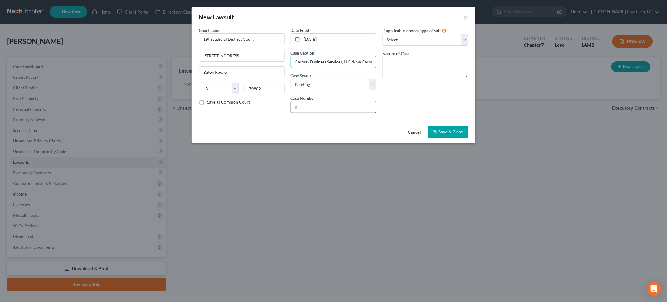
type input "Carmax Business Services, LLC d/b/a Carmax Auto Finance vs. Lataoya Moore Jett …"
click at [311, 106] on input "text" at bounding box center [333, 107] width 85 height 11
type input "C-759238 "24""
select select "0"
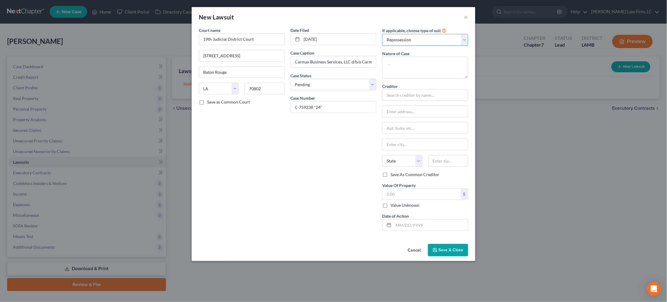
select select
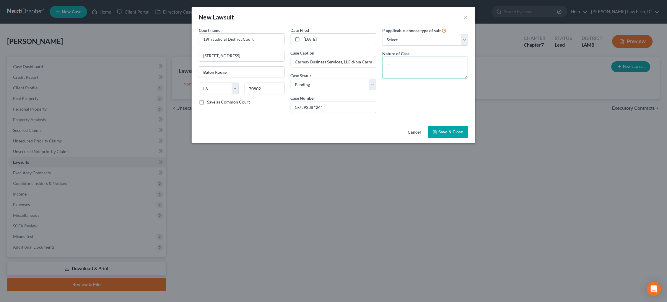
click at [433, 65] on textarea at bounding box center [425, 68] width 86 height 22
drag, startPoint x: 402, startPoint y: 63, endPoint x: 376, endPoint y: 62, distance: 26.3
click at [376, 62] on div "Court name * 19th Judicial District Court 300 North Blvd Baton Rouge State AL A…" at bounding box center [333, 72] width 275 height 91
type textarea "Repossession of 2013 Chevrolet Cruze"
click at [454, 131] on span "Save & Close" at bounding box center [451, 132] width 25 height 5
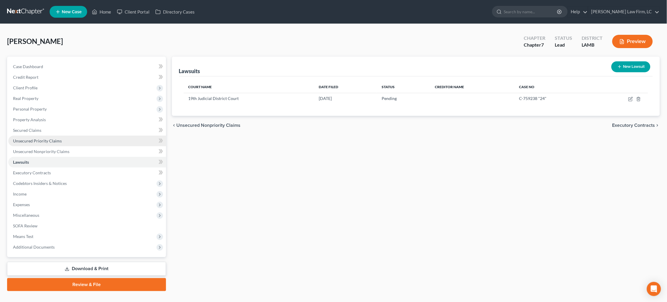
click at [108, 138] on link "Unsecured Priority Claims" at bounding box center [87, 141] width 158 height 11
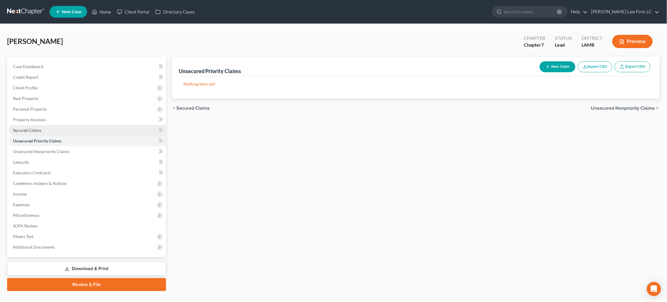
click at [99, 128] on link "Secured Claims" at bounding box center [87, 130] width 158 height 11
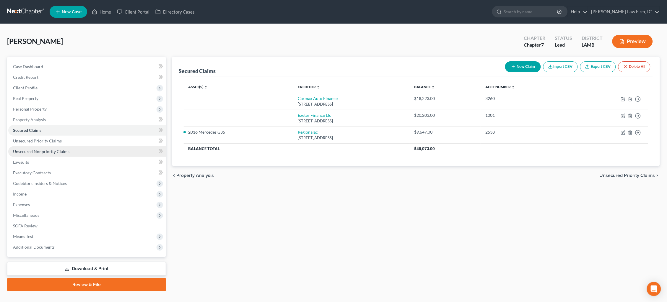
click at [58, 149] on span "Unsecured Nonpriority Claims" at bounding box center [41, 151] width 56 height 5
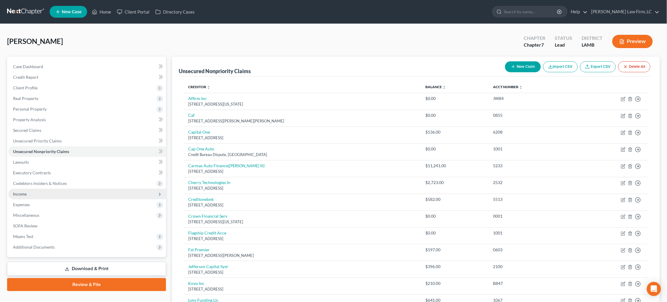
click at [32, 190] on span "Income" at bounding box center [87, 194] width 158 height 11
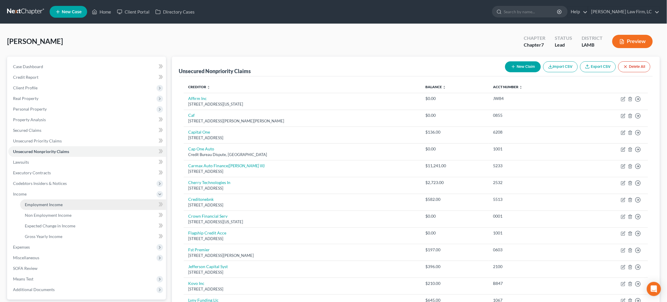
click at [49, 202] on span "Employment Income" at bounding box center [44, 204] width 38 height 5
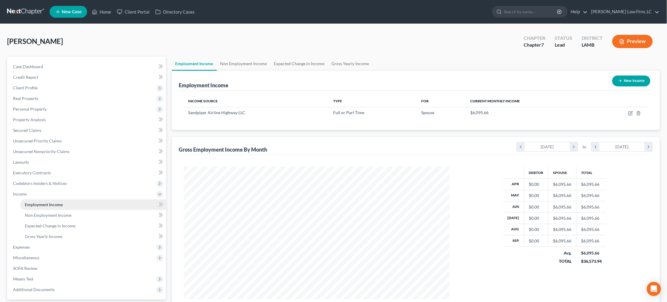
scroll to position [133, 278]
click at [248, 67] on link "Non Employment Income" at bounding box center [244, 64] width 54 height 14
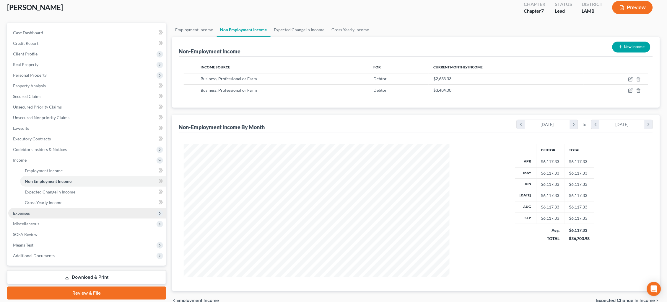
scroll to position [34, 0]
click at [99, 208] on span "Expenses" at bounding box center [87, 213] width 158 height 11
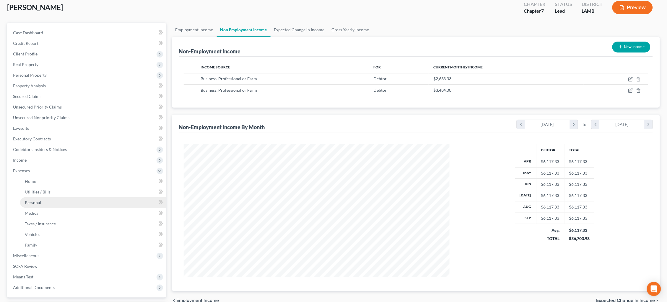
scroll to position [34, 0]
click at [97, 176] on link "Home" at bounding box center [93, 181] width 146 height 11
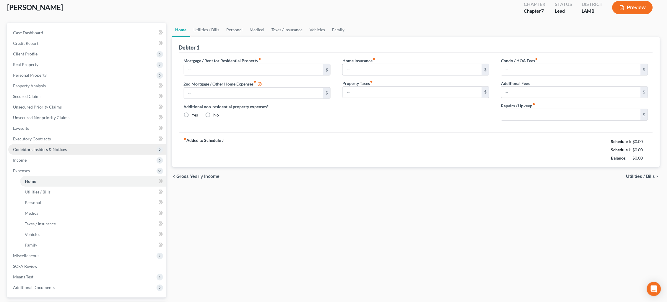
scroll to position [0, 0]
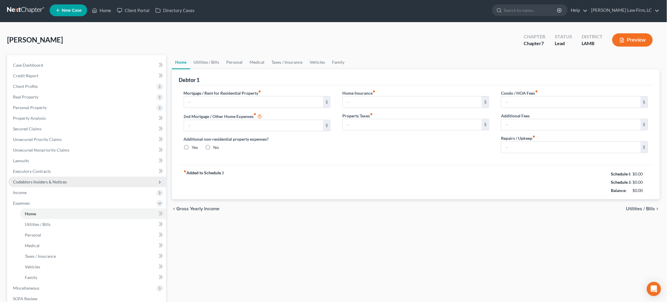
type input "0.00"
radio input "true"
type input "0.00"
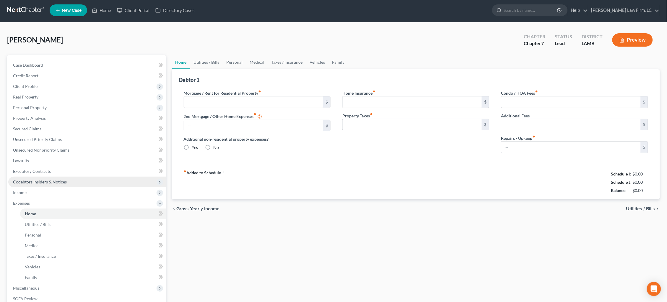
type input "0.00"
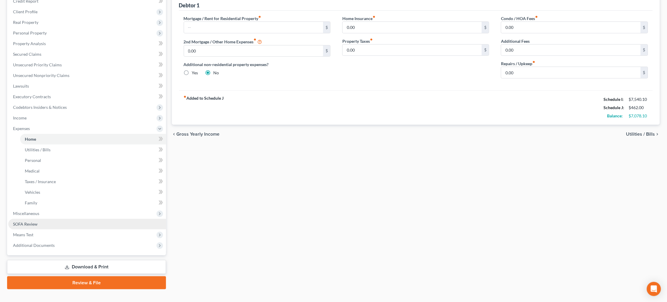
scroll to position [76, 0]
click at [85, 230] on span "Means Test" at bounding box center [87, 235] width 158 height 11
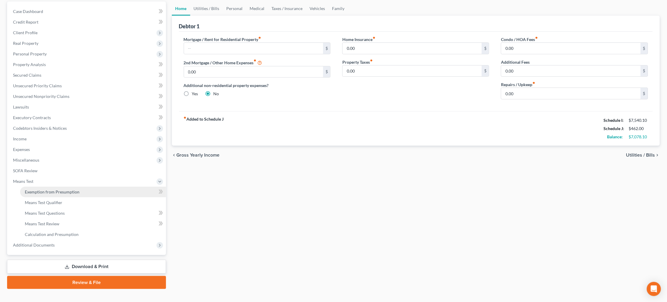
click at [86, 187] on link "Exemption from Presumption" at bounding box center [93, 192] width 146 height 11
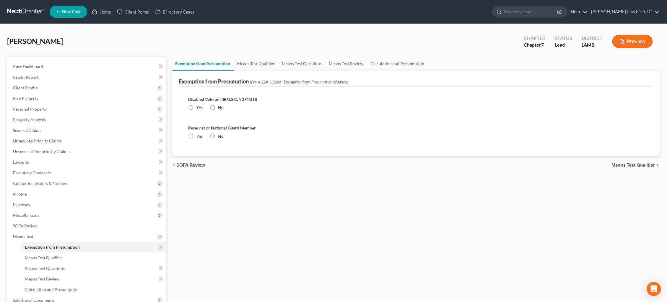
drag, startPoint x: 215, startPoint y: 107, endPoint x: 215, endPoint y: 115, distance: 7.4
click at [218, 107] on label "No" at bounding box center [221, 108] width 6 height 6
click at [221, 107] on input "No" at bounding box center [223, 107] width 4 height 4
radio input "true"
click at [218, 134] on label "No" at bounding box center [221, 136] width 6 height 6
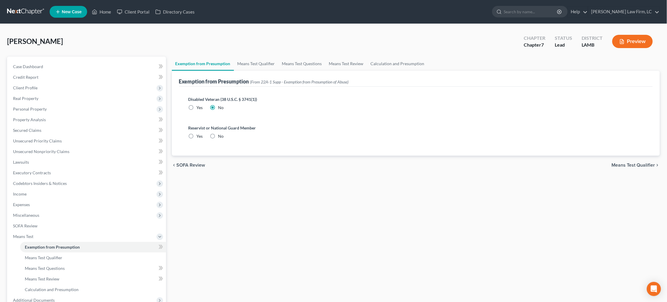
click at [221, 134] on input "No" at bounding box center [223, 135] width 4 height 4
radio input "true"
click at [630, 163] on span "Means Test Qualifier" at bounding box center [633, 165] width 43 height 5
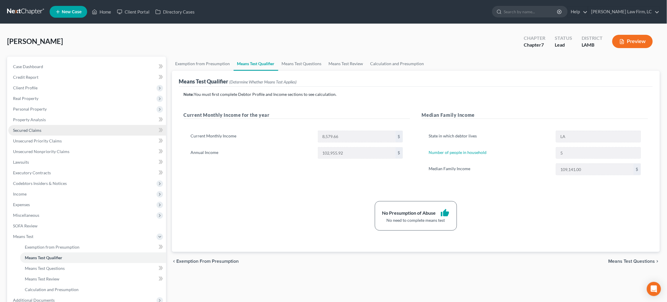
click at [54, 128] on link "Secured Claims" at bounding box center [87, 130] width 158 height 11
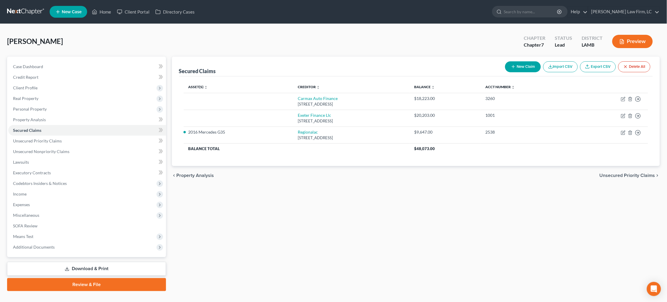
click at [22, 12] on link at bounding box center [26, 11] width 38 height 11
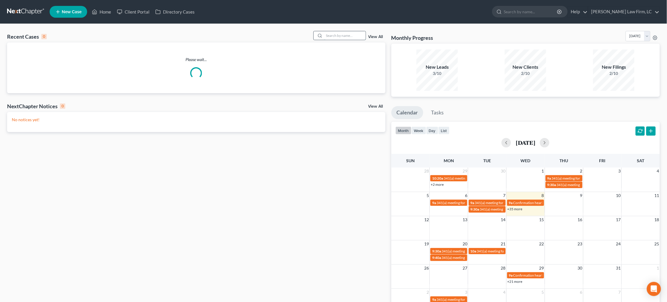
click at [338, 34] on input "search" at bounding box center [344, 35] width 41 height 9
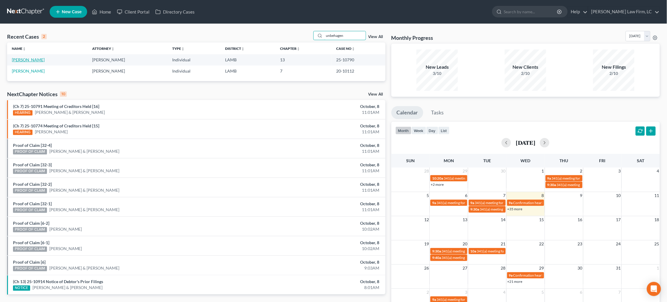
type input "unbehagen"
click at [35, 61] on link "[PERSON_NAME]" at bounding box center [28, 59] width 33 height 5
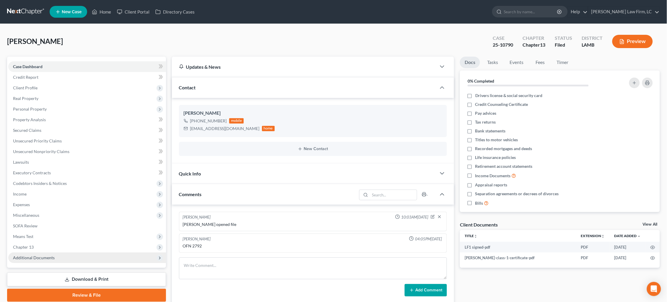
click at [42, 254] on span "Additional Documents" at bounding box center [87, 258] width 158 height 11
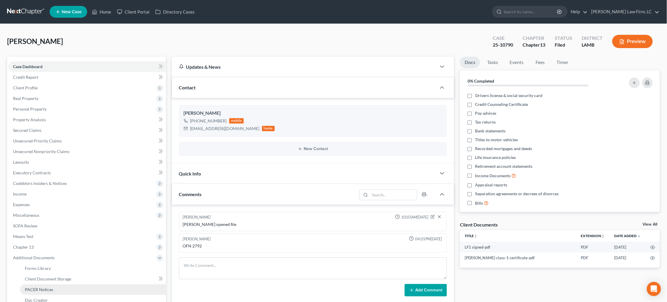
click at [50, 287] on span "PACER Notices" at bounding box center [39, 289] width 28 height 5
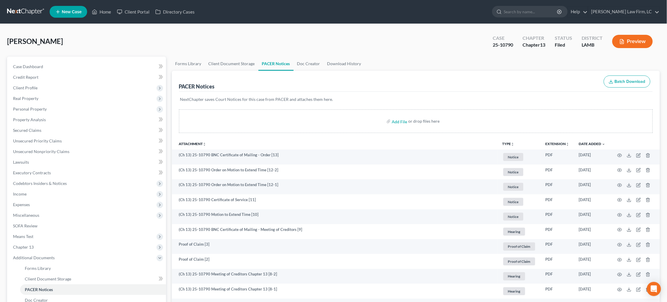
click at [20, 9] on link at bounding box center [26, 11] width 38 height 11
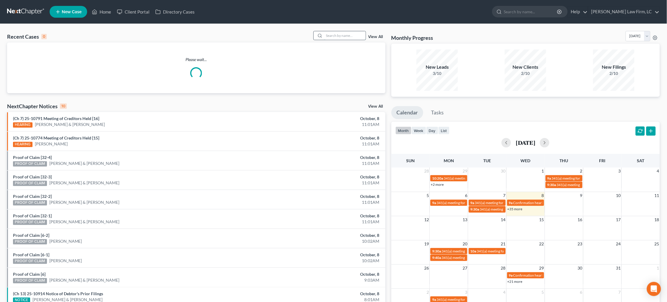
click at [334, 38] on input "search" at bounding box center [344, 35] width 41 height 9
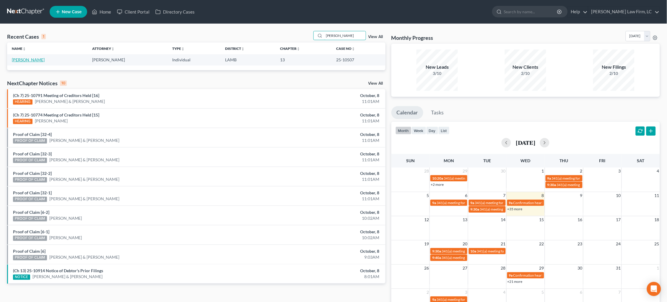
type input "Myra"
click at [27, 60] on link "[PERSON_NAME]" at bounding box center [28, 59] width 33 height 5
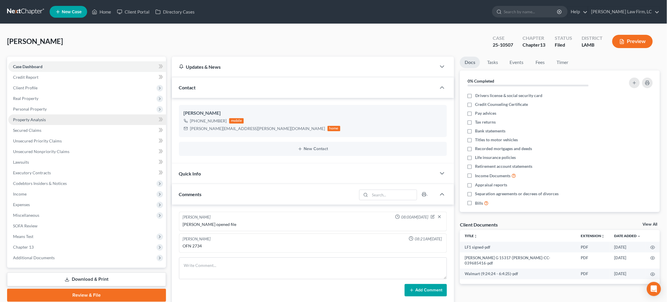
click at [35, 120] on span "Property Analysis" at bounding box center [29, 119] width 33 height 5
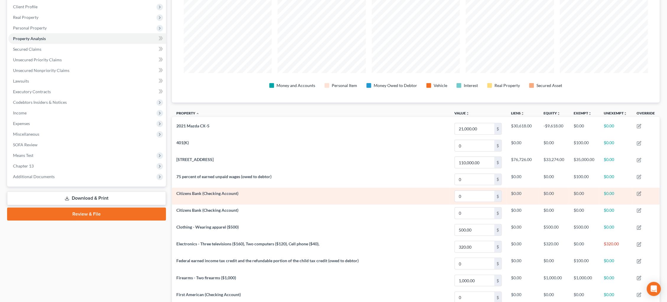
scroll to position [82, 0]
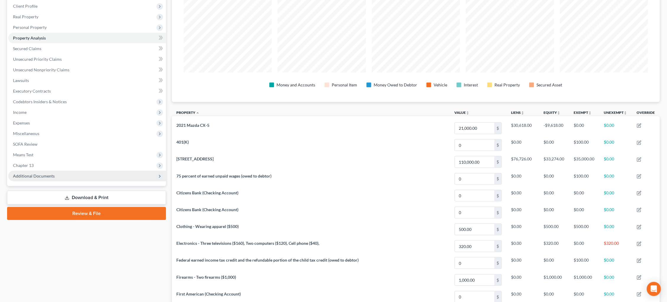
click at [74, 171] on span "Additional Documents" at bounding box center [87, 176] width 158 height 11
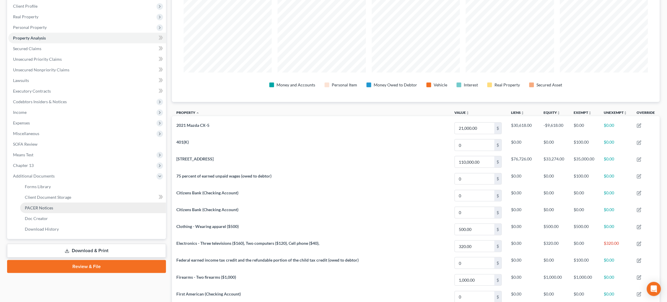
click at [69, 203] on link "PACER Notices" at bounding box center [93, 208] width 146 height 11
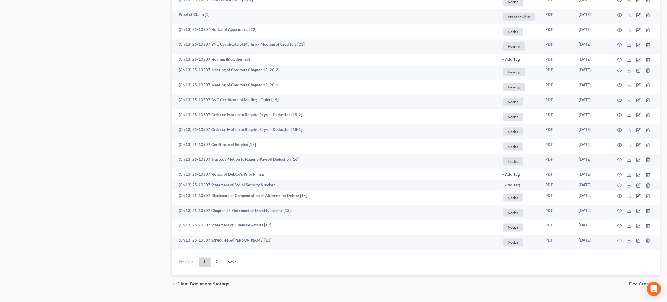
scroll to position [993, 0]
click at [214, 259] on link "2" at bounding box center [217, 263] width 12 height 9
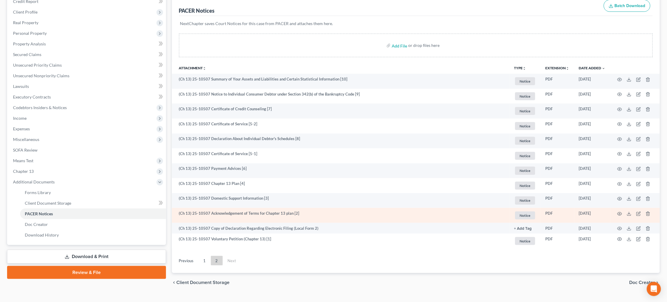
scroll to position [75, 0]
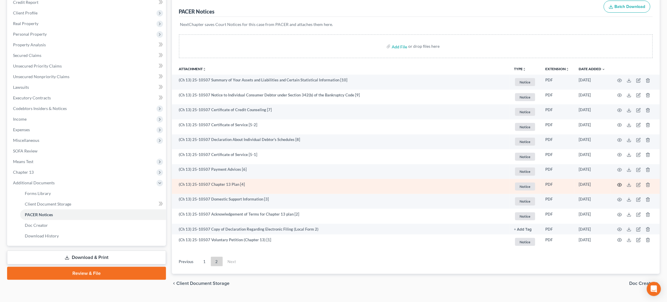
click at [617, 184] on icon "button" at bounding box center [619, 185] width 5 height 5
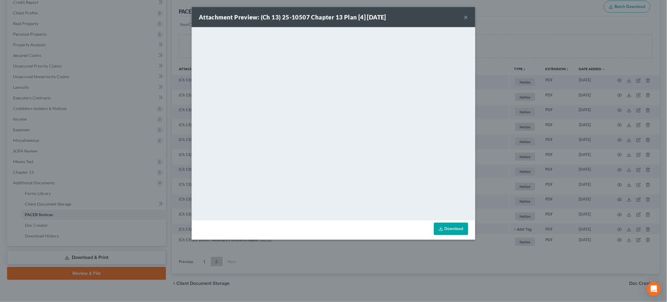
click at [131, 106] on div "Attachment Preview: (Ch 13) 25-10507 Chapter 13 Plan [4] 06/17/2025 × <object n…" at bounding box center [333, 151] width 667 height 302
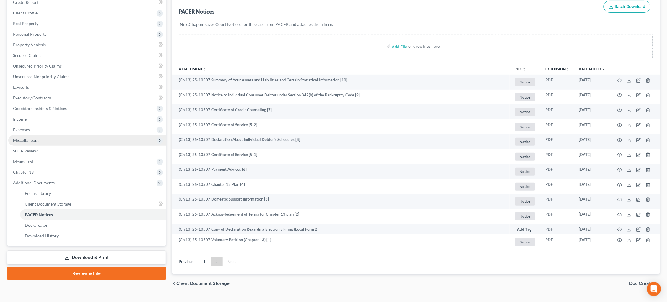
click at [58, 137] on span "Miscellaneous" at bounding box center [87, 140] width 158 height 11
click at [58, 149] on span "Attorney / Credit Counseling Fees" at bounding box center [56, 151] width 62 height 5
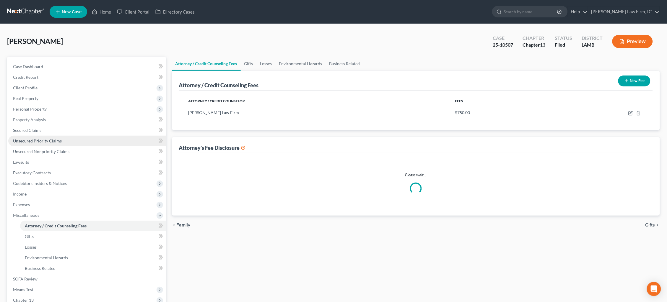
select select "1"
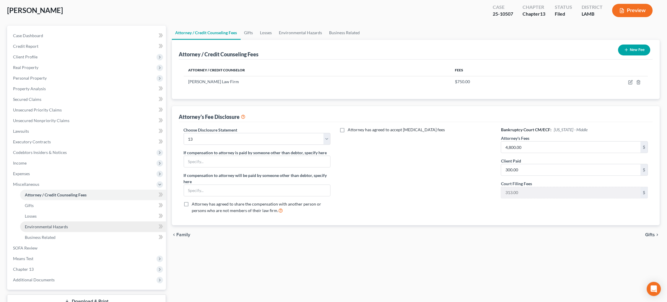
scroll to position [32, 0]
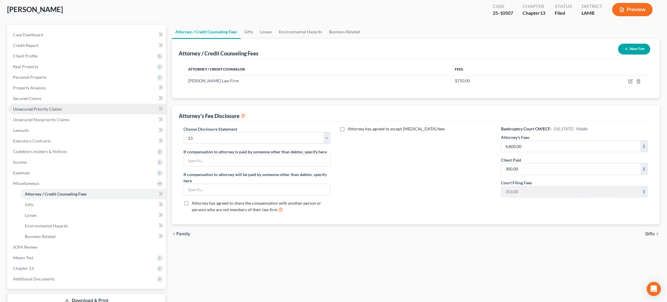
click at [34, 107] on span "Unsecured Priority Claims" at bounding box center [37, 109] width 49 height 5
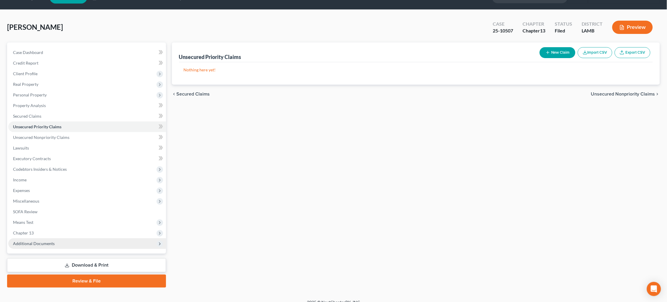
click at [64, 239] on span "Additional Documents" at bounding box center [87, 244] width 158 height 11
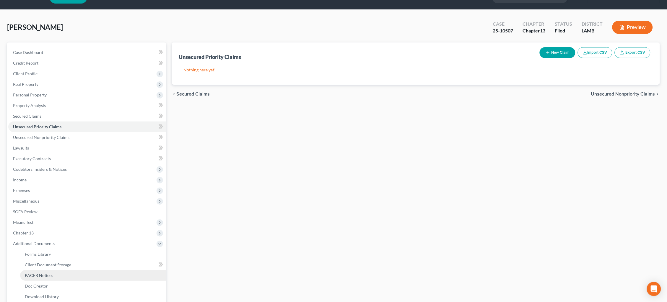
click at [62, 270] on link "PACER Notices" at bounding box center [93, 275] width 146 height 11
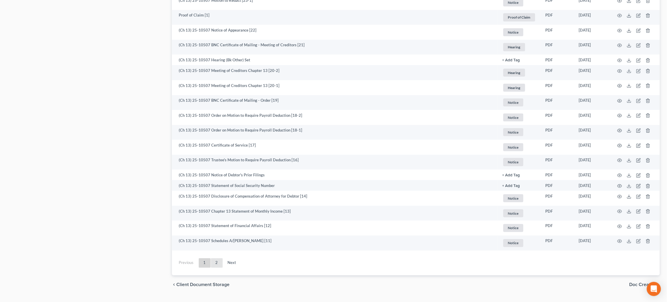
click at [216, 259] on link "2" at bounding box center [217, 263] width 12 height 9
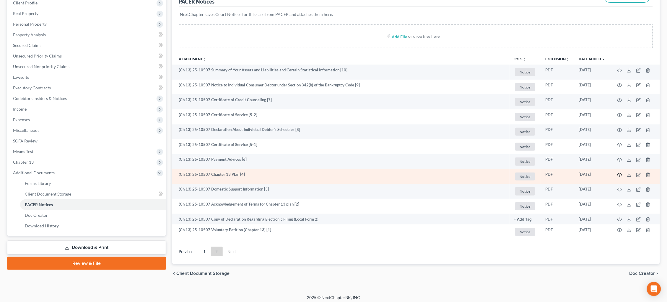
click at [621, 173] on icon "button" at bounding box center [619, 175] width 5 height 5
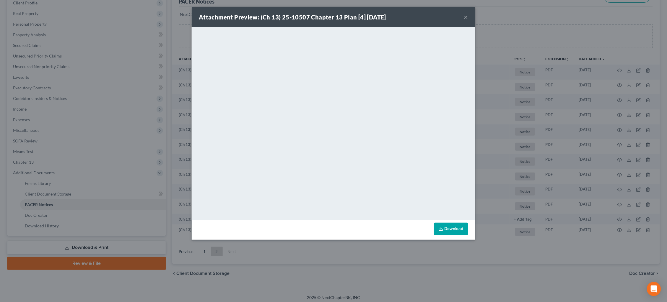
click at [138, 34] on div "Attachment Preview: (Ch 13) 25-10507 Chapter 13 Plan [4] 06/17/2025 × <object n…" at bounding box center [333, 151] width 667 height 302
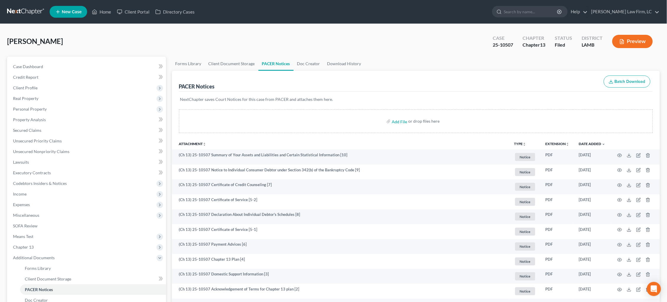
scroll to position [0, 0]
click at [35, 12] on link at bounding box center [26, 11] width 38 height 11
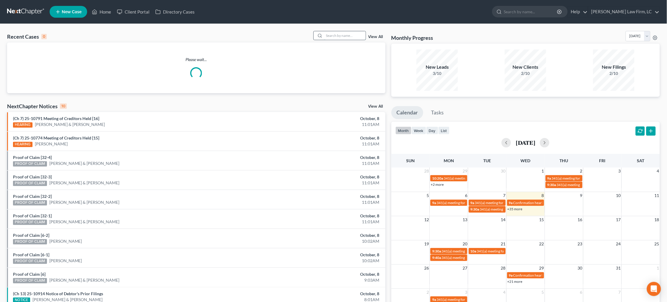
click at [333, 38] on input "search" at bounding box center [344, 35] width 41 height 9
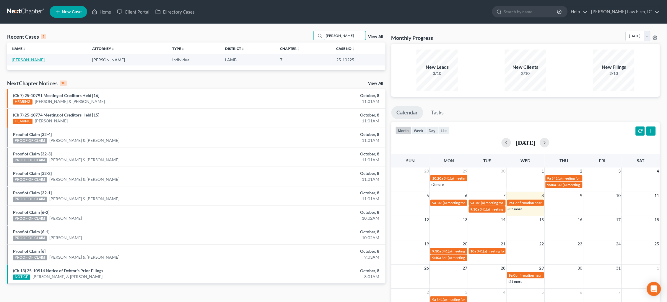
type input "[PERSON_NAME]"
click at [22, 62] on link "[PERSON_NAME]" at bounding box center [28, 59] width 33 height 5
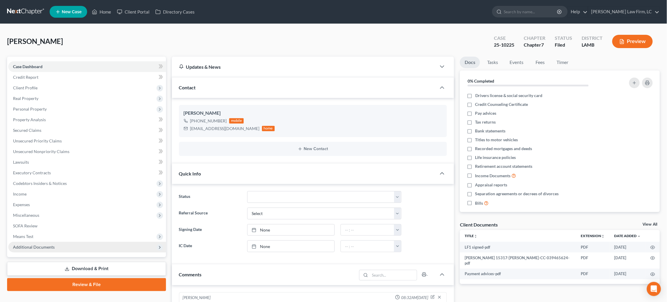
click at [64, 242] on span "Additional Documents" at bounding box center [87, 247] width 158 height 11
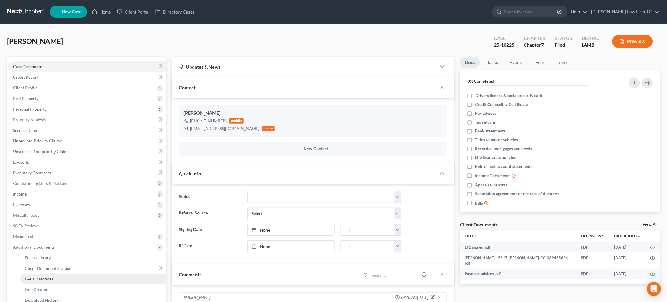
click at [53, 274] on link "PACER Notices" at bounding box center [93, 279] width 146 height 11
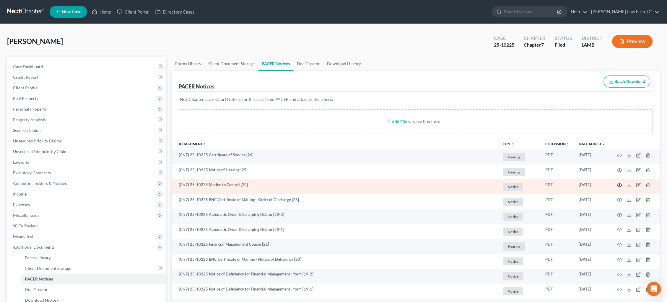
click at [620, 185] on icon "button" at bounding box center [619, 185] width 5 height 5
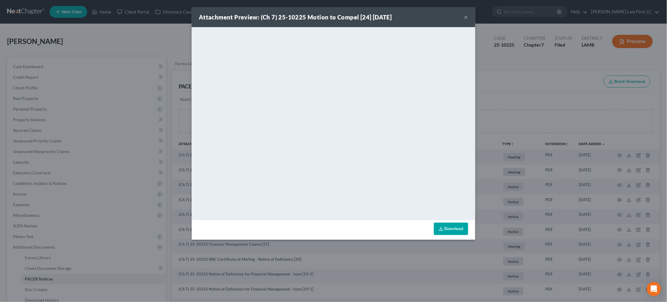
click at [465, 19] on button "×" at bounding box center [466, 17] width 4 height 7
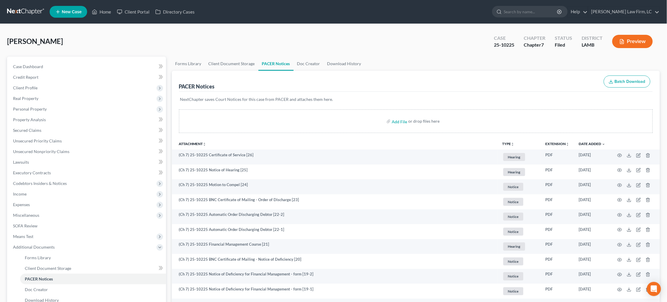
click at [18, 13] on link at bounding box center [26, 11] width 38 height 11
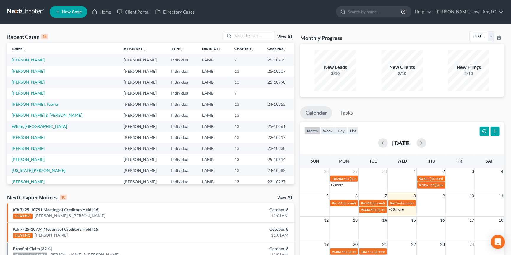
click at [22, 13] on link at bounding box center [26, 11] width 38 height 11
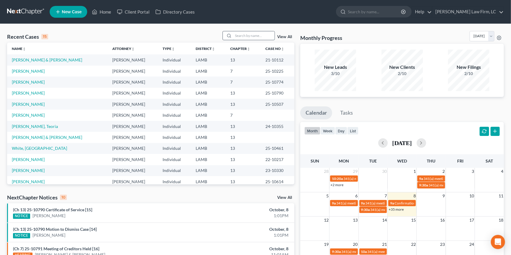
click at [259, 35] on input "search" at bounding box center [253, 35] width 41 height 9
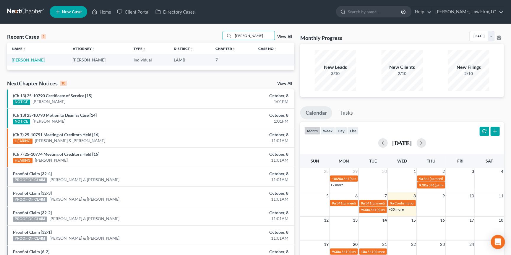
type input "[PERSON_NAME]"
click at [26, 60] on link "[PERSON_NAME]" at bounding box center [28, 59] width 33 height 5
click at [23, 60] on link "[PERSON_NAME]" at bounding box center [28, 59] width 33 height 5
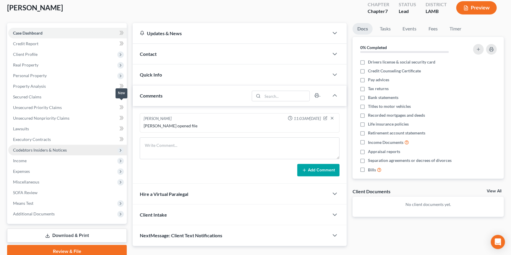
scroll to position [36, 0]
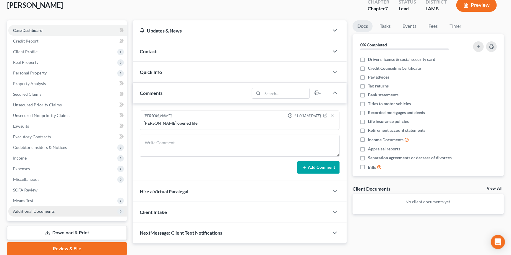
click at [67, 206] on span "Additional Documents" at bounding box center [67, 211] width 118 height 11
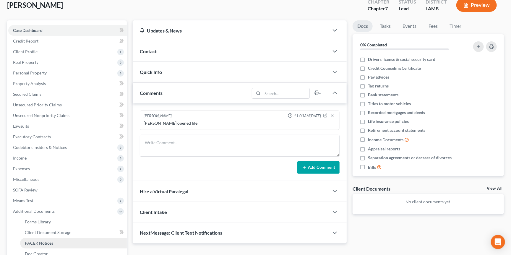
click at [66, 238] on link "PACER Notices" at bounding box center [73, 243] width 107 height 11
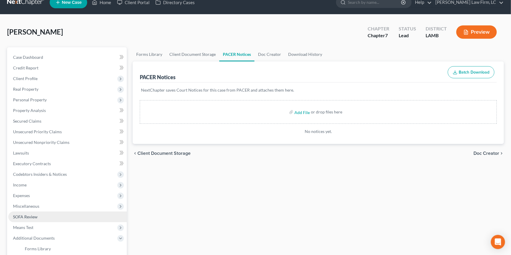
scroll to position [11, 0]
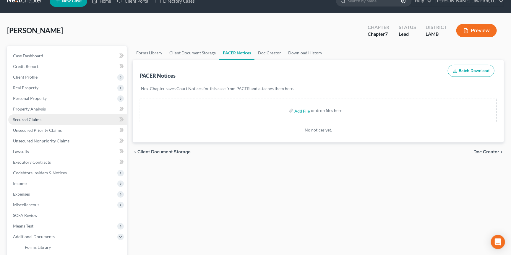
click at [60, 119] on link "Secured Claims" at bounding box center [67, 119] width 118 height 11
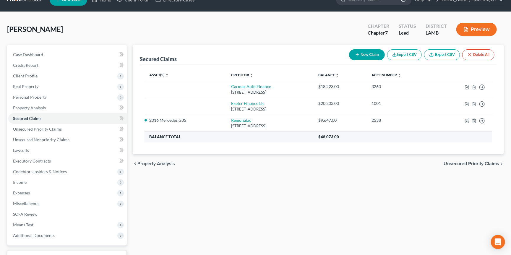
scroll to position [13, 0]
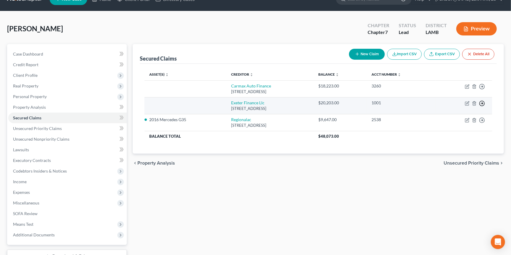
click at [484, 104] on icon "button" at bounding box center [482, 103] width 6 height 6
click at [451, 116] on link "Move to F" at bounding box center [454, 118] width 49 height 10
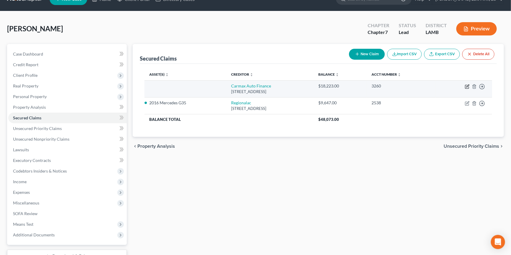
click at [465, 86] on icon "button" at bounding box center [467, 87] width 4 height 4
select select "48"
select select "0"
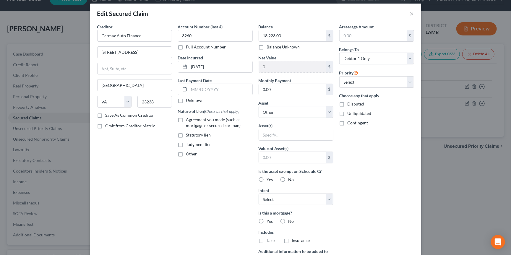
scroll to position [2, 0]
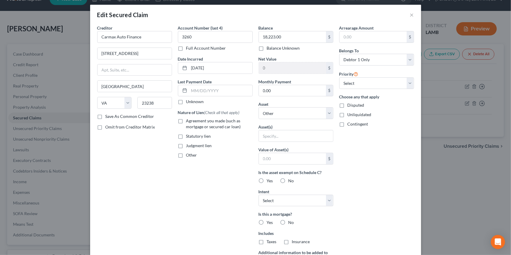
click at [53, 46] on div "Edit Secured Claim × Creditor * Carmax Auto Finance 12800 Tuckahoe Creek Pkw Ri…" at bounding box center [255, 127] width 511 height 255
click at [50, 57] on div "Edit Secured Claim × Creditor * Carmax Auto Finance 12800 Tuckahoe Creek Pkw Ri…" at bounding box center [255, 127] width 511 height 255
click at [414, 16] on div "Edit Secured Claim ×" at bounding box center [255, 15] width 331 height 20
click at [412, 14] on button "×" at bounding box center [412, 14] width 4 height 7
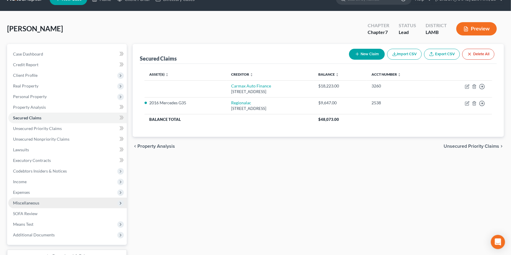
click at [48, 198] on span "Miscellaneous" at bounding box center [67, 203] width 118 height 11
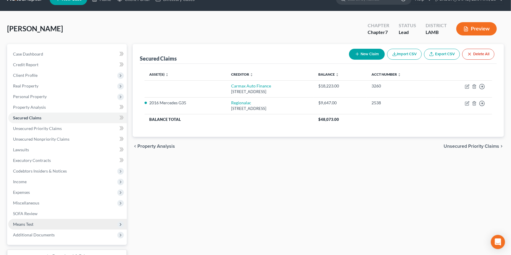
click at [37, 219] on span "Means Test" at bounding box center [67, 224] width 118 height 11
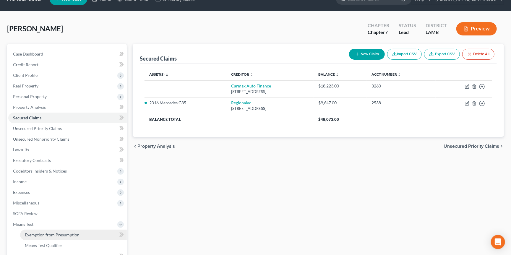
click at [46, 231] on link "Exemption from Presumption" at bounding box center [73, 234] width 107 height 11
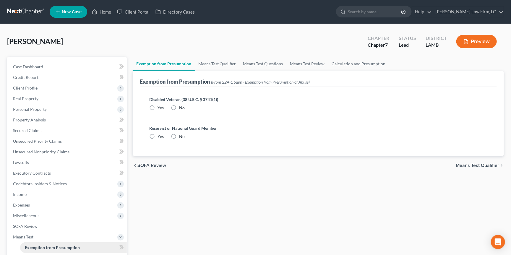
radio input "true"
click at [222, 58] on link "Means Test Qualifier" at bounding box center [217, 64] width 45 height 14
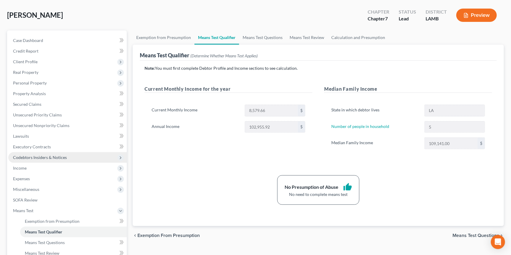
scroll to position [27, 0]
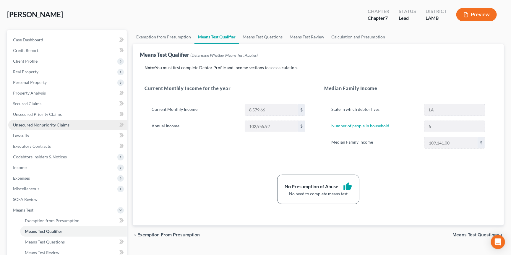
click at [70, 124] on link "Unsecured Nonpriority Claims" at bounding box center [67, 125] width 118 height 11
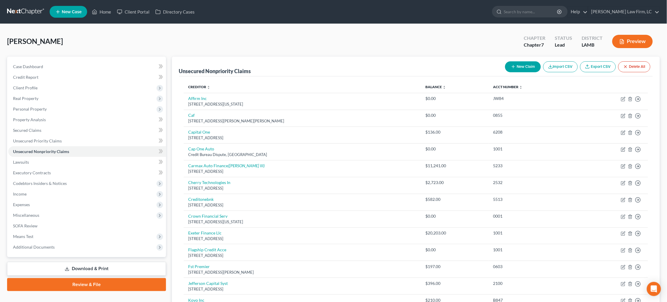
click at [25, 11] on link at bounding box center [26, 11] width 38 height 11
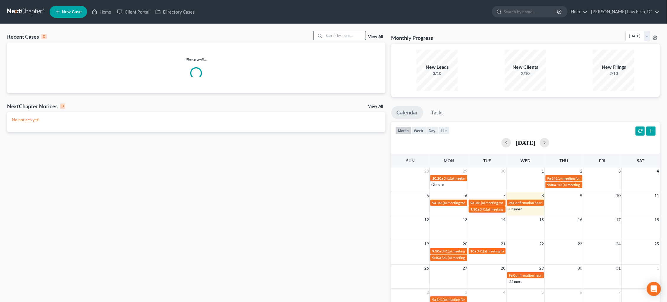
click at [330, 35] on input "search" at bounding box center [344, 35] width 41 height 9
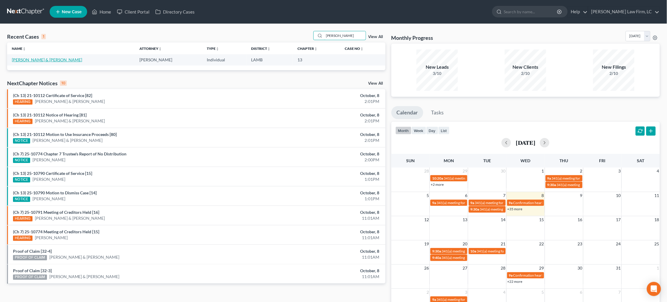
type input "[PERSON_NAME]"
click at [30, 60] on link "[PERSON_NAME] & [PERSON_NAME]" at bounding box center [47, 59] width 70 height 5
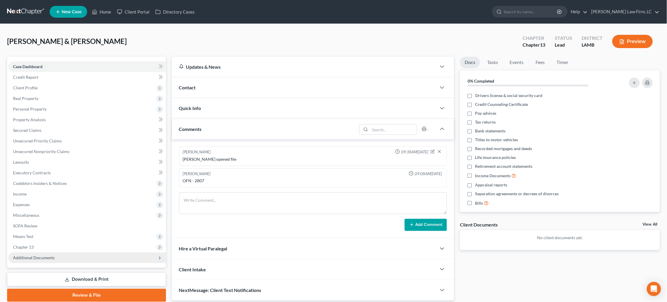
click at [52, 256] on div "Case Dashboard Payments Invoices Payments Payments Credit Report Client Profile…" at bounding box center [86, 162] width 159 height 211
click at [52, 255] on span "Additional Documents" at bounding box center [34, 257] width 42 height 5
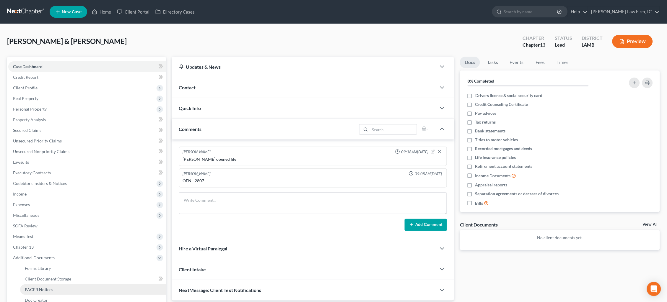
click at [51, 287] on span "PACER Notices" at bounding box center [39, 289] width 28 height 5
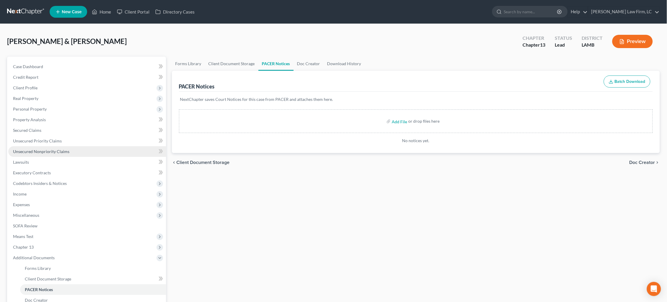
click at [79, 146] on link "Unsecured Nonpriority Claims" at bounding box center [87, 151] width 158 height 11
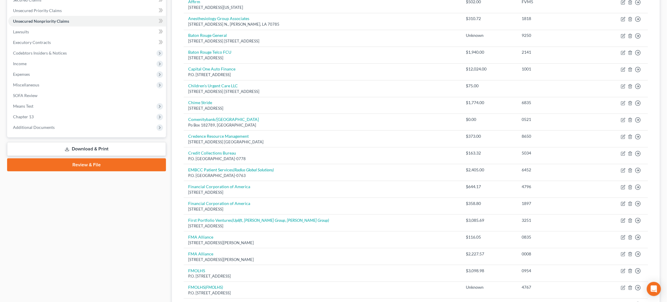
scroll to position [131, 0]
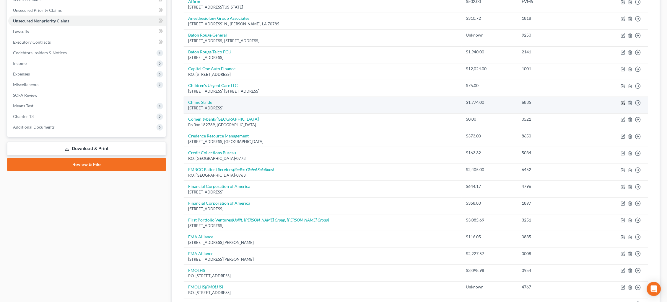
click at [623, 101] on icon "button" at bounding box center [623, 103] width 5 height 5
select select "4"
select select "0"
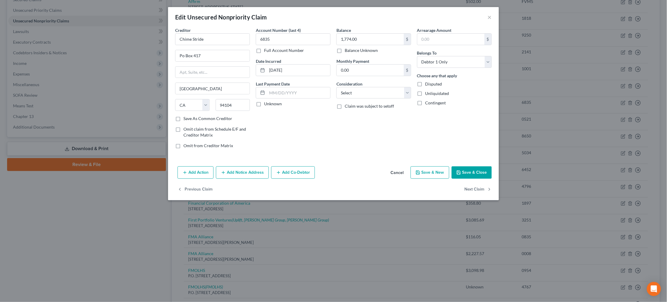
click at [350, 52] on label "Balance Unknown" at bounding box center [361, 51] width 33 height 6
click at [350, 51] on input "Balance Unknown" at bounding box center [349, 50] width 4 height 4
checkbox input "true"
type input "0.00"
click at [479, 172] on button "Save & Close" at bounding box center [472, 173] width 40 height 12
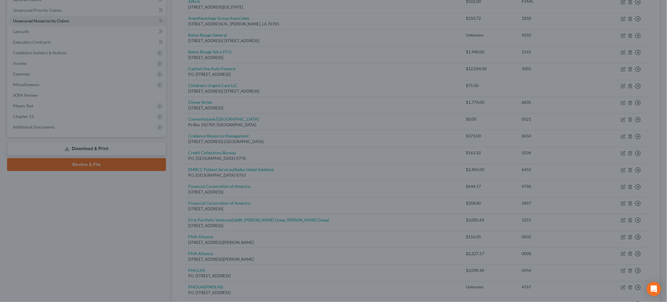
type input "0"
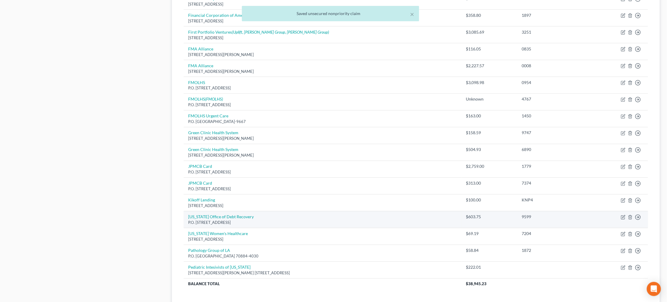
scroll to position [324, 0]
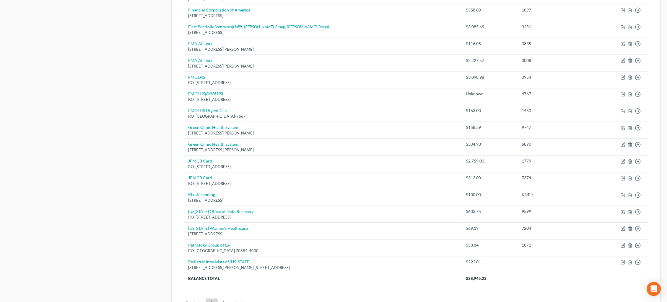
click at [223, 299] on link "2" at bounding box center [224, 303] width 12 height 9
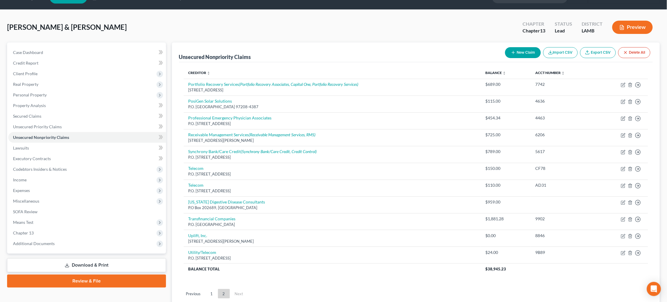
click at [210, 289] on link "1" at bounding box center [212, 293] width 12 height 9
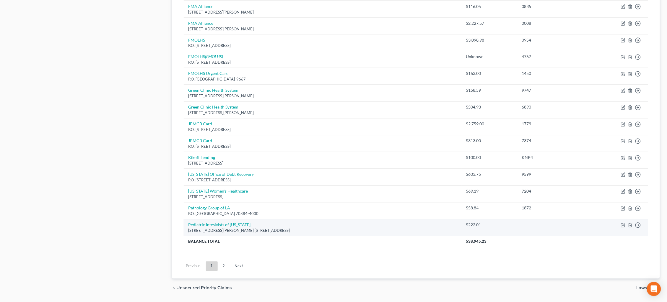
scroll to position [361, 0]
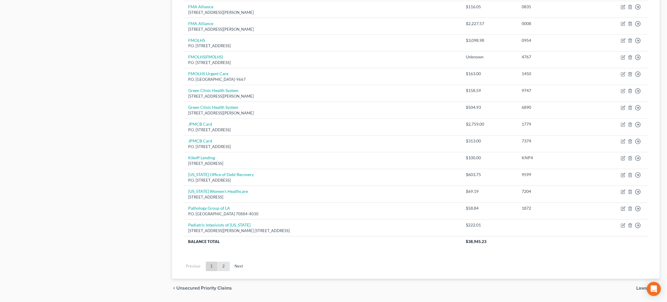
click at [224, 262] on link "2" at bounding box center [224, 266] width 12 height 9
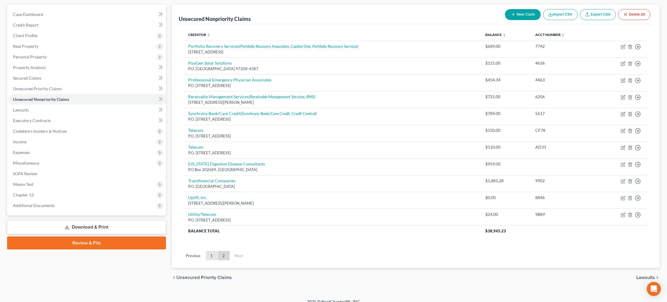
click at [213, 251] on link "1" at bounding box center [212, 255] width 12 height 9
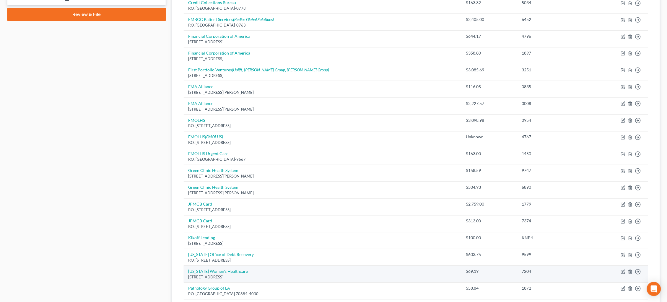
scroll to position [285, 0]
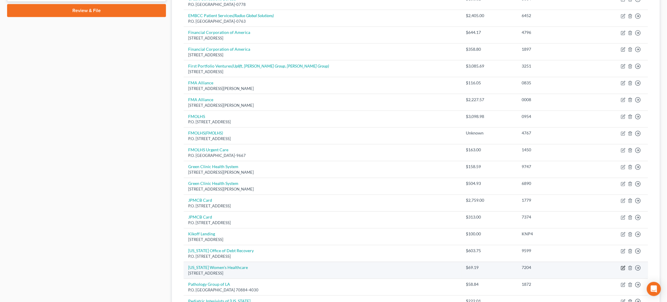
click at [623, 266] on icon "button" at bounding box center [623, 268] width 5 height 5
select select "19"
select select "9"
select select "1"
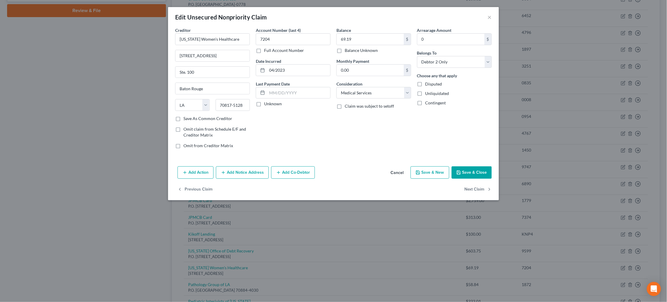
click at [349, 51] on label "Balance Unknown" at bounding box center [361, 51] width 33 height 6
click at [349, 51] on input "Balance Unknown" at bounding box center [349, 50] width 4 height 4
checkbox input "true"
type input "0.00"
click at [473, 174] on button "Save & Close" at bounding box center [472, 173] width 40 height 12
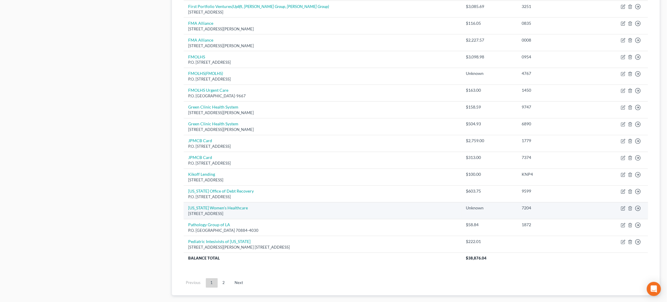
scroll to position [329, 0]
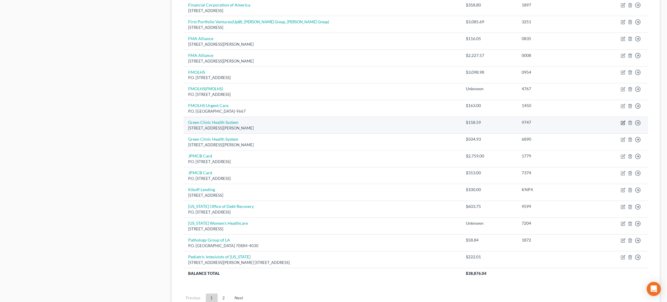
click at [622, 121] on icon "button" at bounding box center [623, 123] width 5 height 5
select select "19"
select select "9"
select select "1"
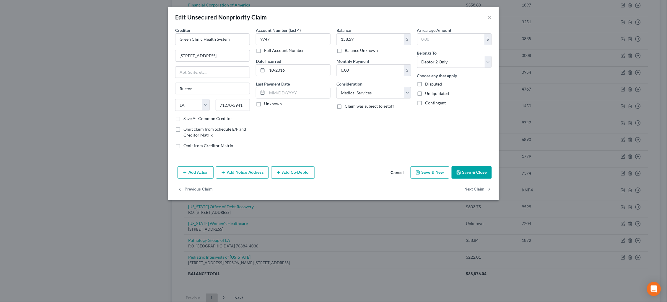
click at [353, 50] on label "Balance Unknown" at bounding box center [361, 51] width 33 height 6
click at [351, 50] on input "Balance Unknown" at bounding box center [349, 50] width 4 height 4
checkbox input "true"
type input "0.00"
click at [473, 170] on button "Save & Close" at bounding box center [472, 173] width 40 height 12
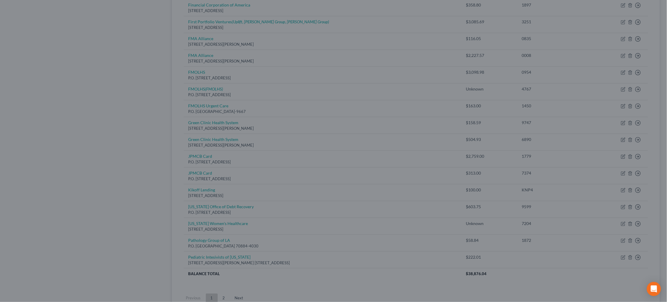
type input "0"
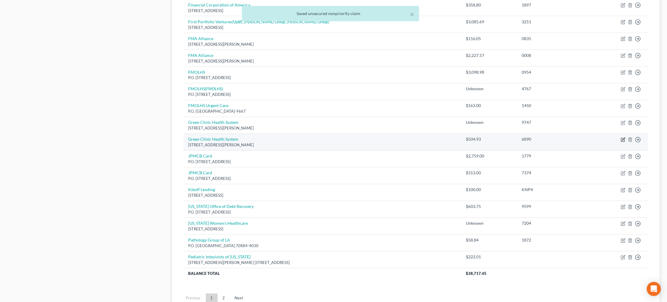
click at [621, 138] on icon "button" at bounding box center [623, 140] width 5 height 5
select select "19"
select select "9"
select select "0"
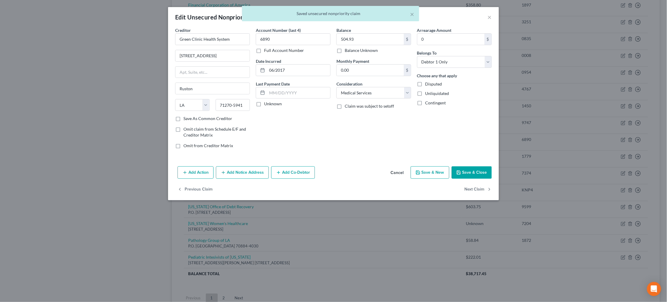
click at [353, 49] on label "Balance Unknown" at bounding box center [361, 51] width 33 height 6
click at [351, 49] on input "Balance Unknown" at bounding box center [349, 50] width 4 height 4
checkbox input "true"
type input "0.00"
click at [472, 170] on button "Save & Close" at bounding box center [472, 173] width 40 height 12
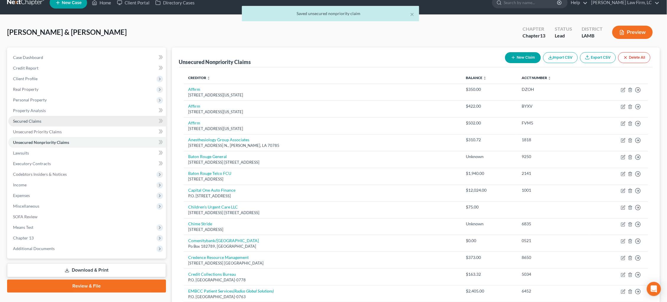
scroll to position [9, 0]
click at [70, 123] on link "Secured Claims" at bounding box center [87, 121] width 158 height 11
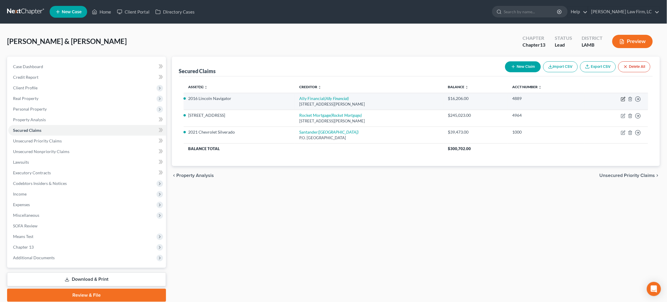
click at [623, 99] on icon "button" at bounding box center [623, 98] width 3 height 3
select select "23"
select select "2"
select select "0"
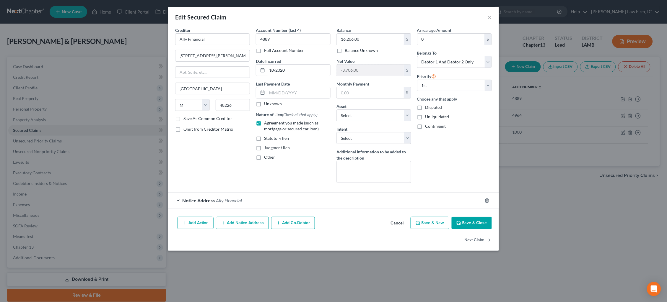
click at [490, 17] on button "×" at bounding box center [490, 17] width 4 height 7
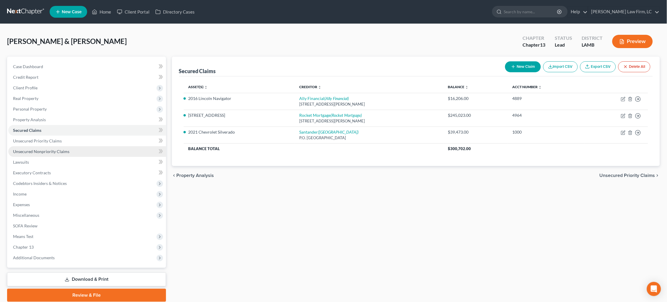
click at [64, 149] on span "Unsecured Nonpriority Claims" at bounding box center [41, 151] width 56 height 5
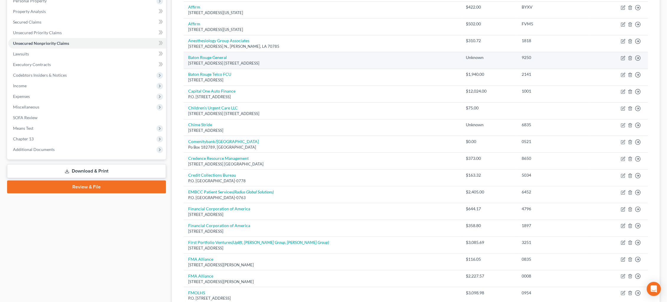
scroll to position [105, 0]
